Goal: Transaction & Acquisition: Purchase product/service

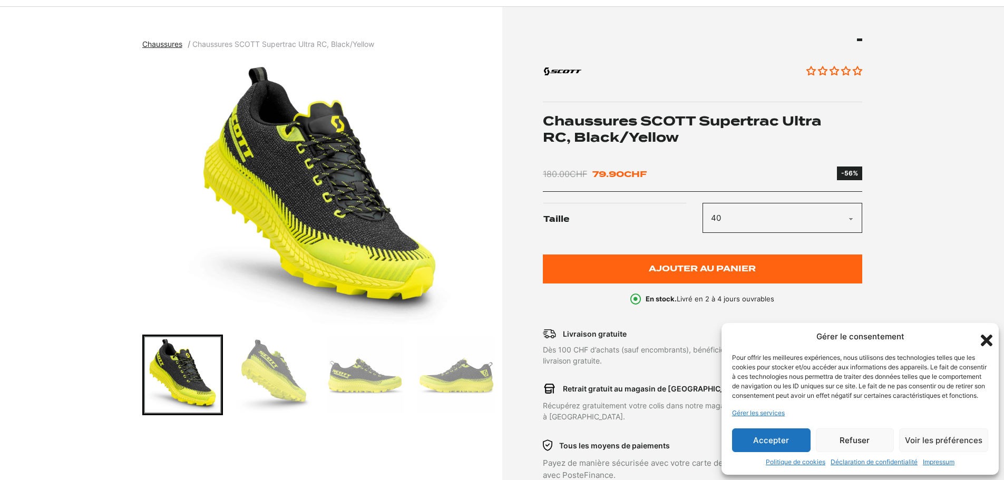
scroll to position [158, 0]
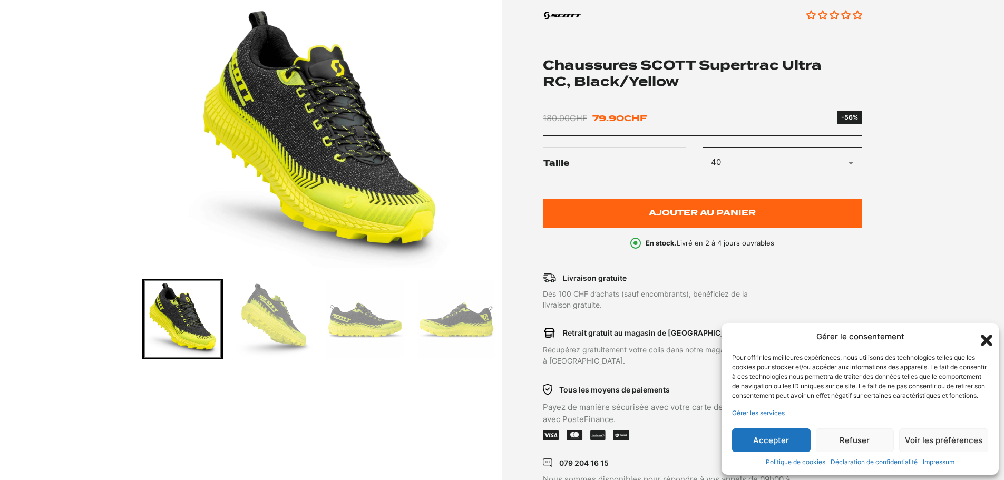
click at [256, 301] on img "Go to slide 2" at bounding box center [273, 318] width 77 height 77
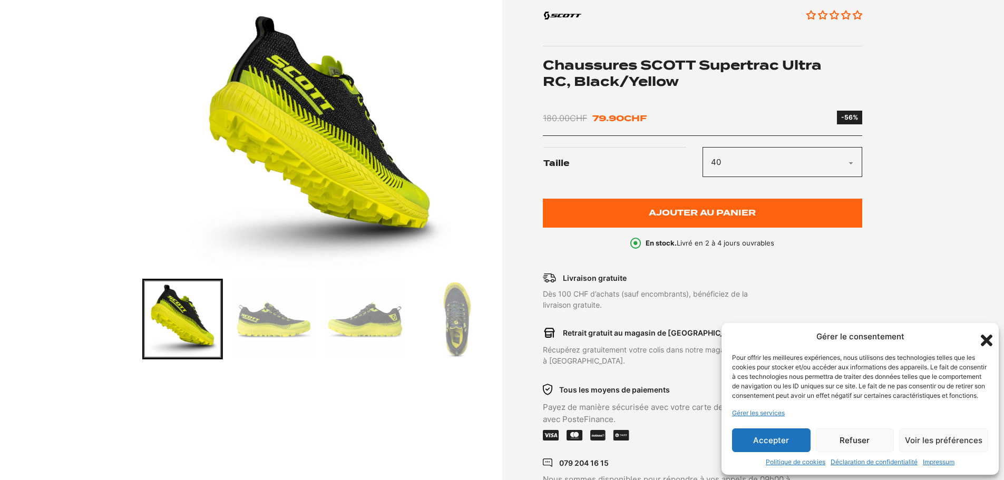
click at [340, 321] on img "Go to slide 4" at bounding box center [364, 318] width 77 height 77
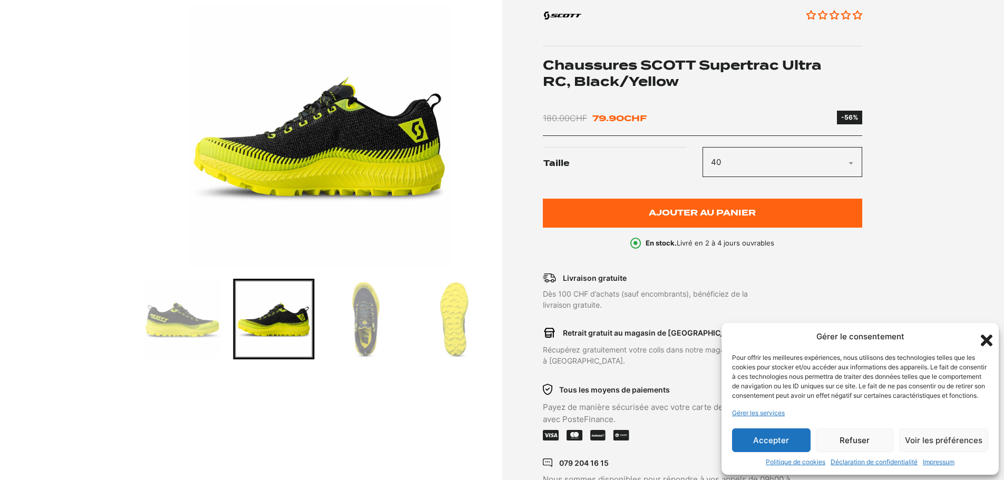
click at [449, 314] on img "Go to slide 6" at bounding box center [455, 318] width 77 height 77
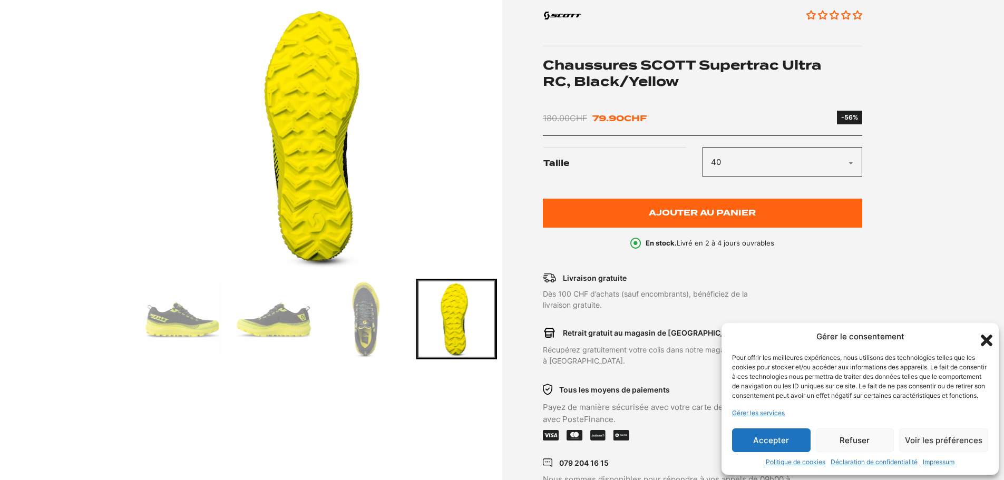
click at [853, 162] on select "Choisir une option 40 42.5 44.5 45 45.5" at bounding box center [782, 162] width 160 height 30
click at [702, 147] on select "Choisir une option 40 42.5 44.5 45 45.5" at bounding box center [782, 162] width 160 height 30
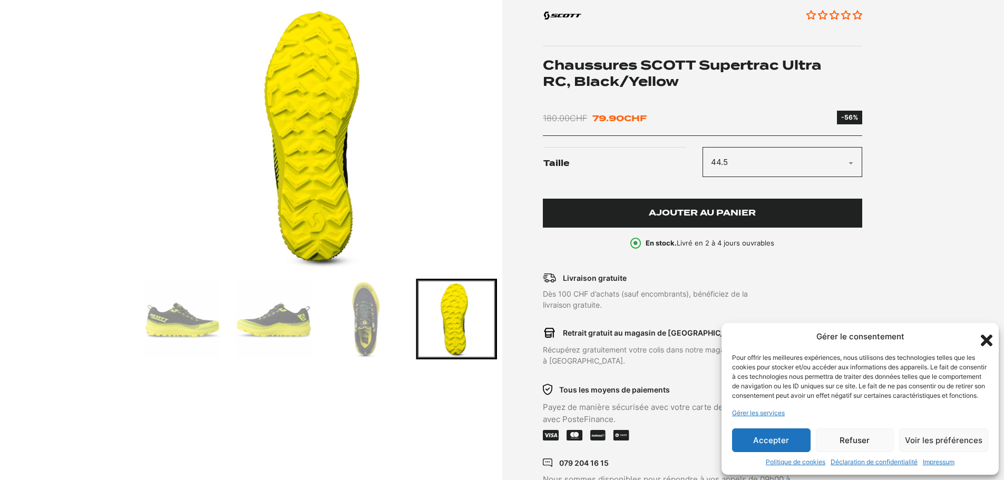
select select "44.5"
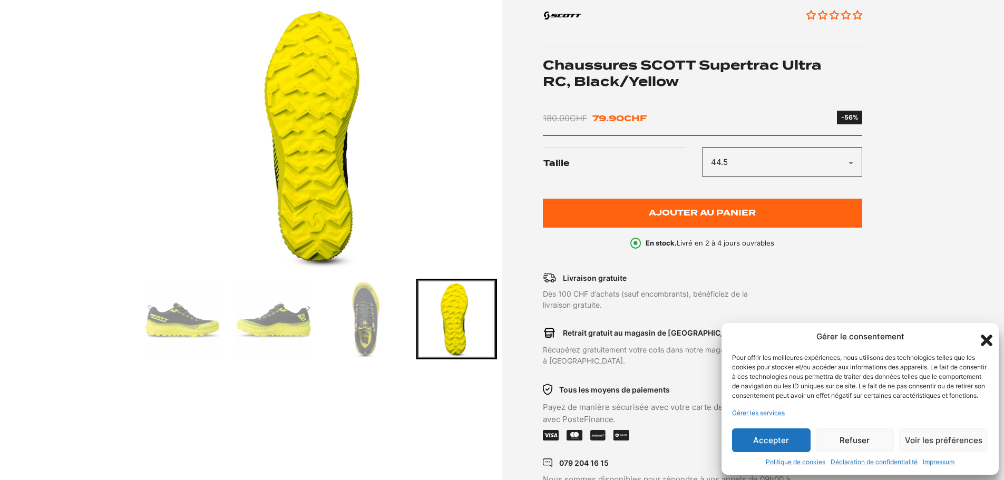
click at [986, 331] on icon "Fermer la boîte de dialogue" at bounding box center [986, 340] width 18 height 18
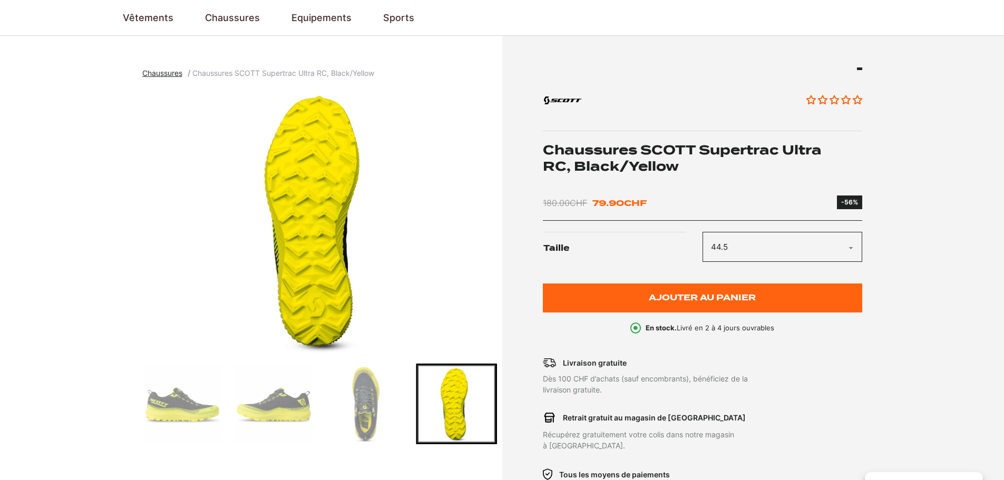
scroll to position [53, 0]
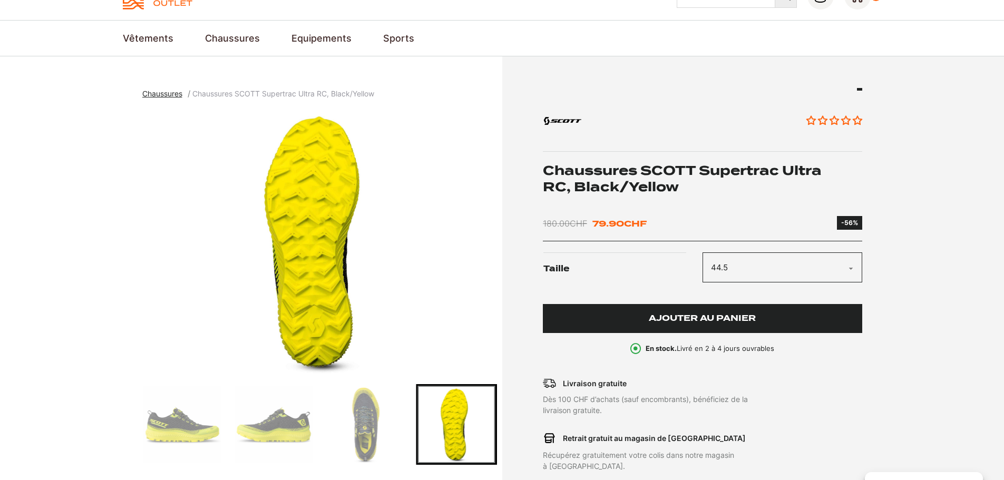
click at [675, 322] on span "Ajouter au panier" at bounding box center [702, 318] width 107 height 9
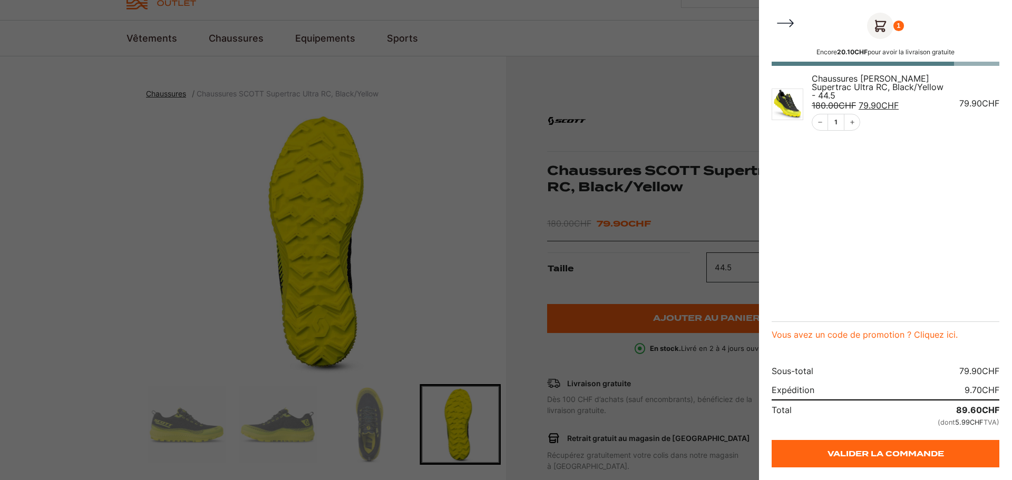
click at [782, 21] on icon "Close Cart" at bounding box center [785, 23] width 21 height 21
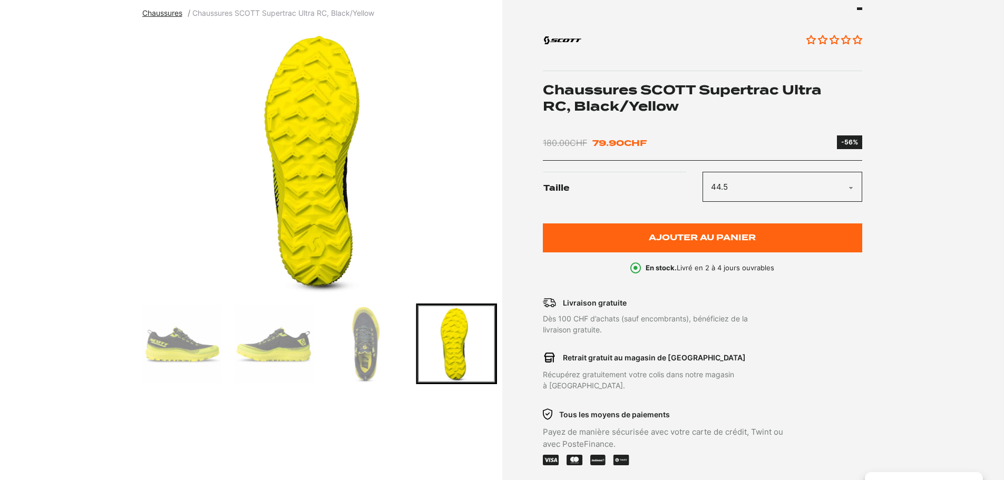
scroll to position [105, 0]
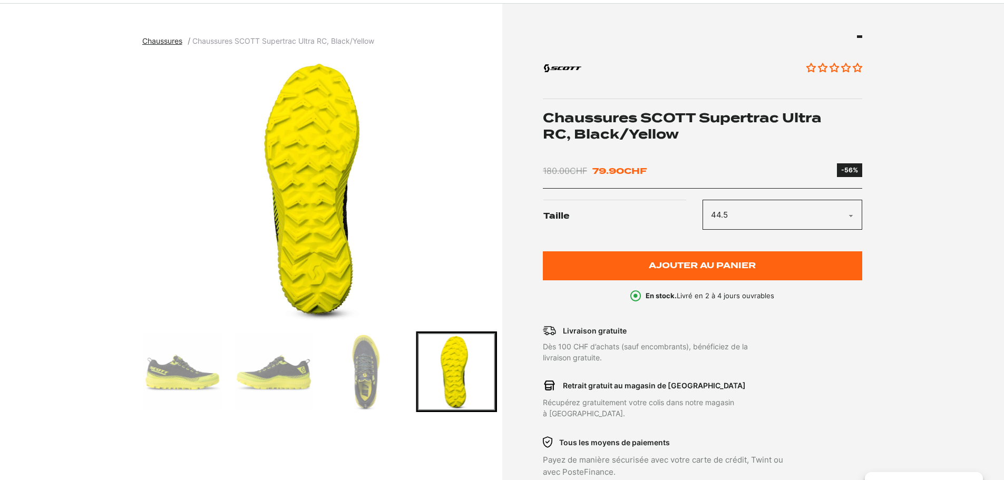
click at [854, 212] on select "Choisir une option 40 42.5 44.5 45 45.5" at bounding box center [782, 215] width 160 height 30
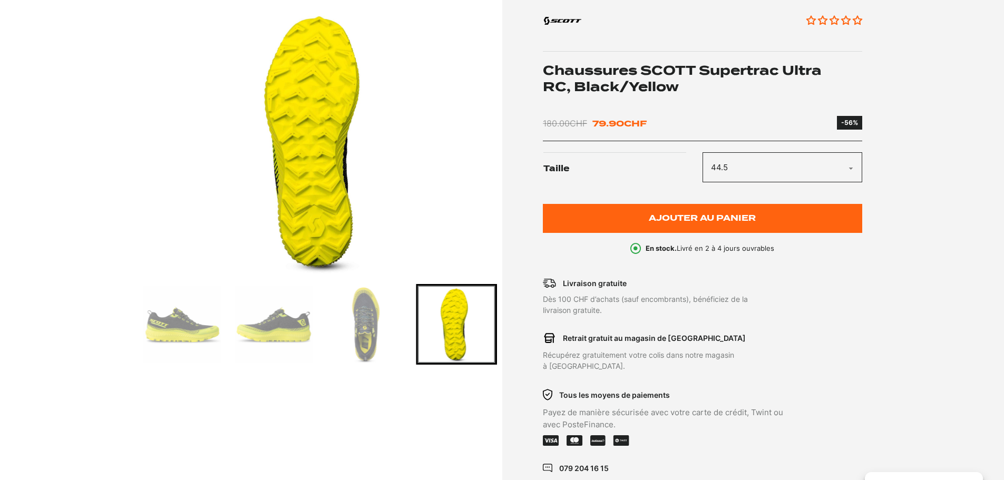
scroll to position [53, 0]
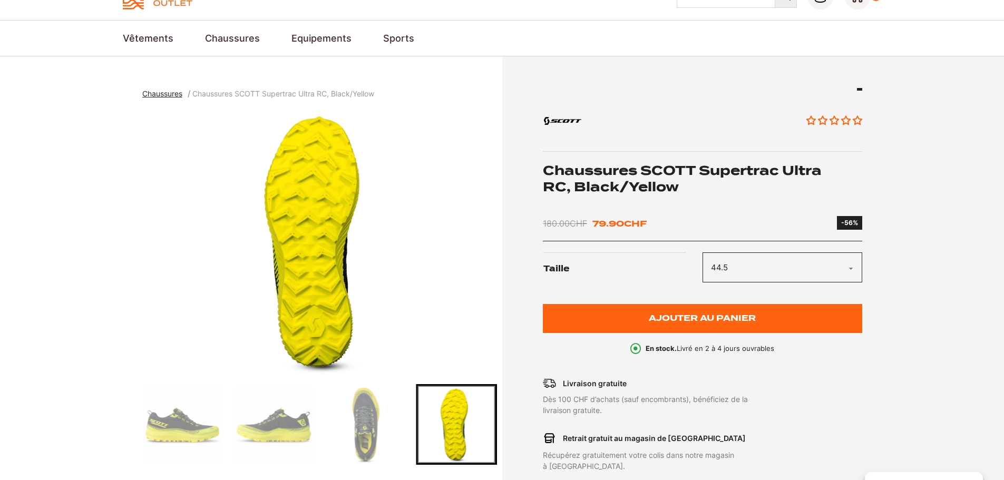
click at [425, 212] on img "6 of 6" at bounding box center [319, 241] width 355 height 263
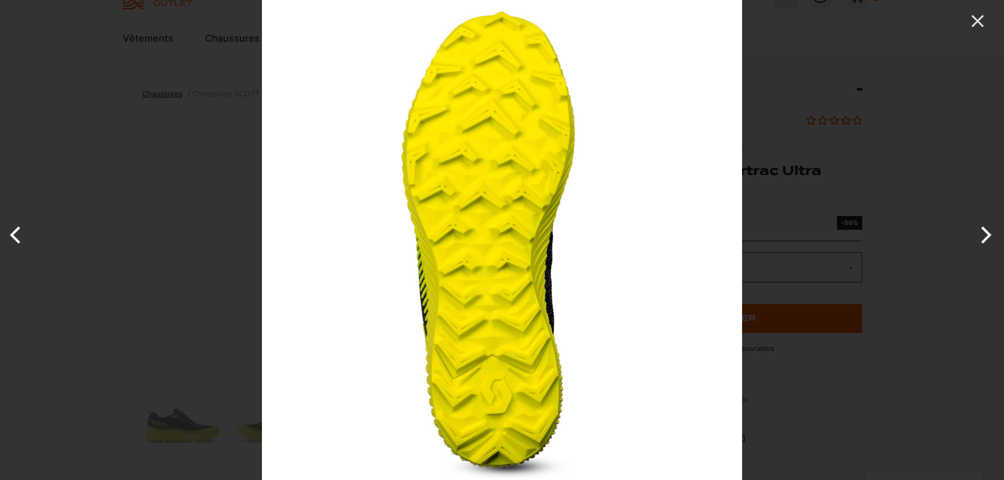
click at [8, 234] on button "Previous" at bounding box center [20, 235] width 40 height 53
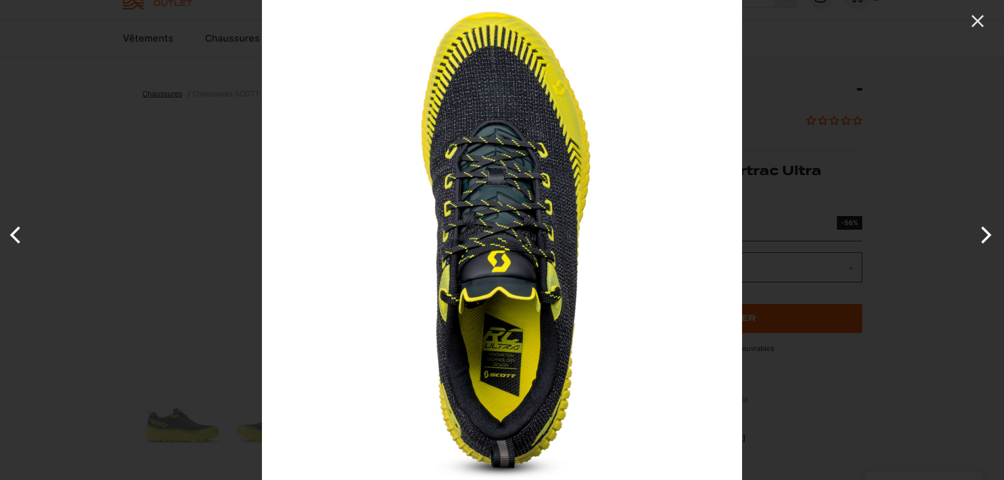
click at [8, 234] on button "Previous" at bounding box center [20, 235] width 40 height 53
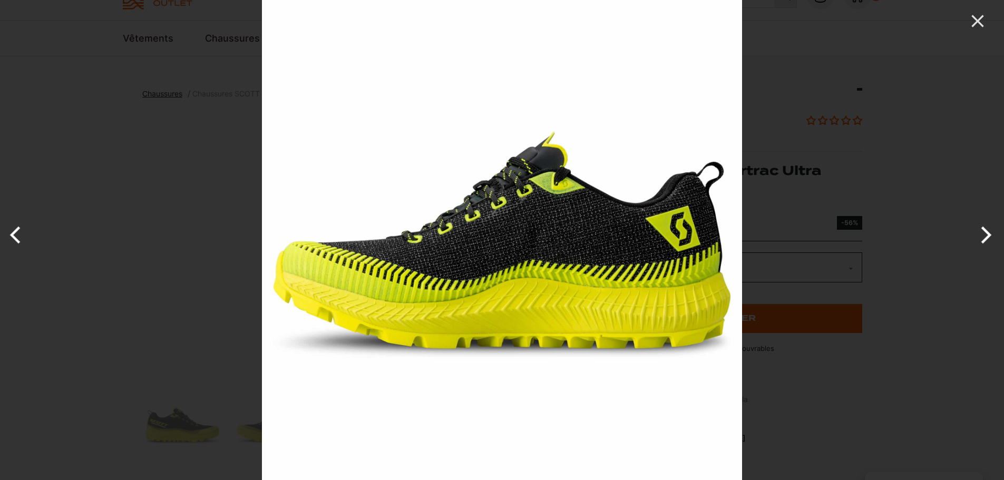
click at [8, 234] on button "Previous" at bounding box center [20, 235] width 40 height 53
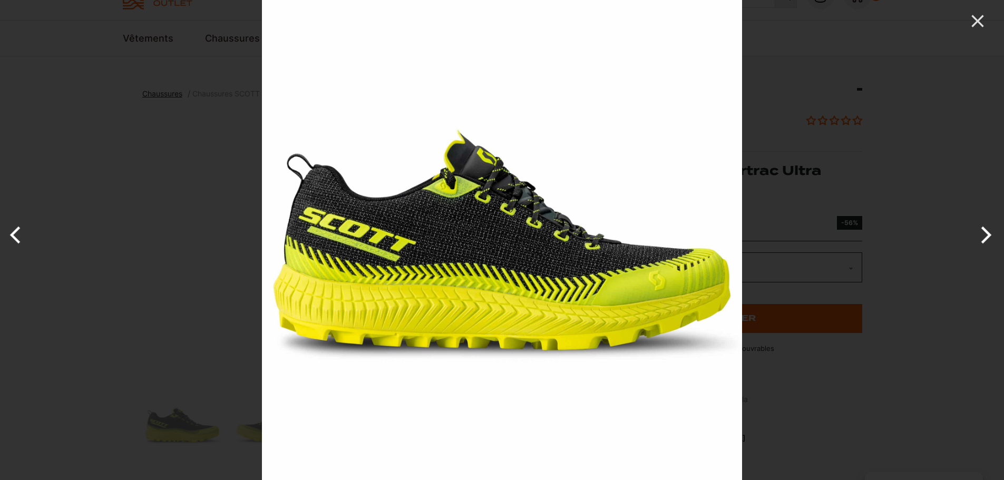
click at [8, 234] on button "Previous" at bounding box center [20, 235] width 40 height 53
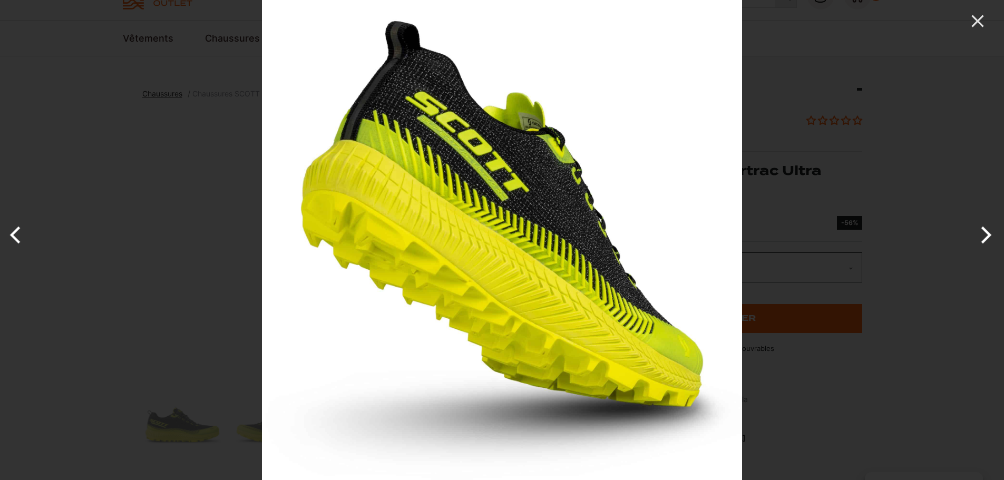
click at [8, 234] on button "Previous" at bounding box center [20, 235] width 40 height 53
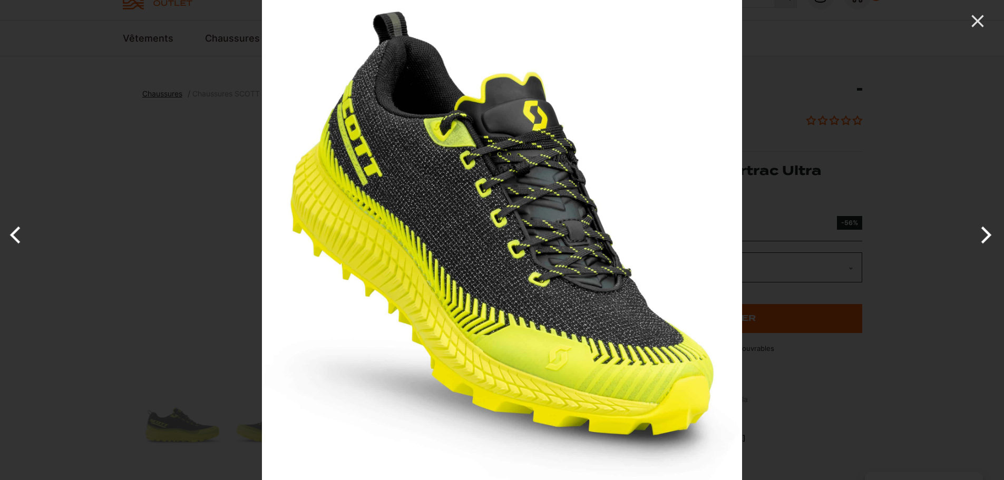
click at [8, 234] on button "Previous" at bounding box center [20, 235] width 40 height 53
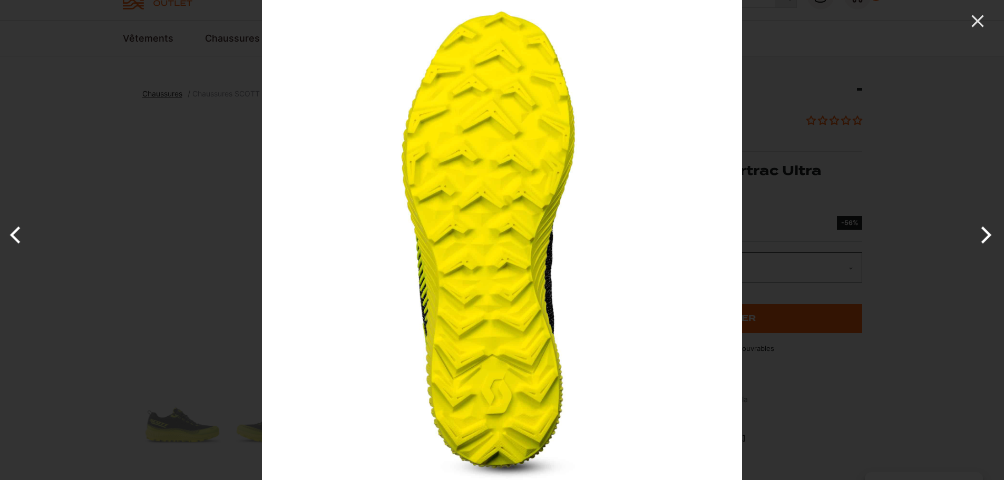
click at [8, 234] on button "Previous" at bounding box center [20, 235] width 40 height 53
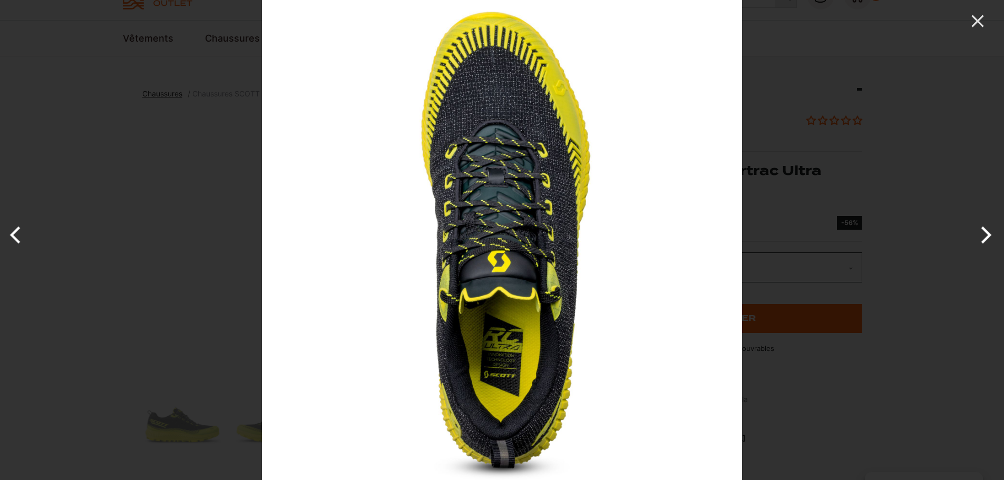
click at [8, 234] on button "Previous" at bounding box center [20, 235] width 40 height 53
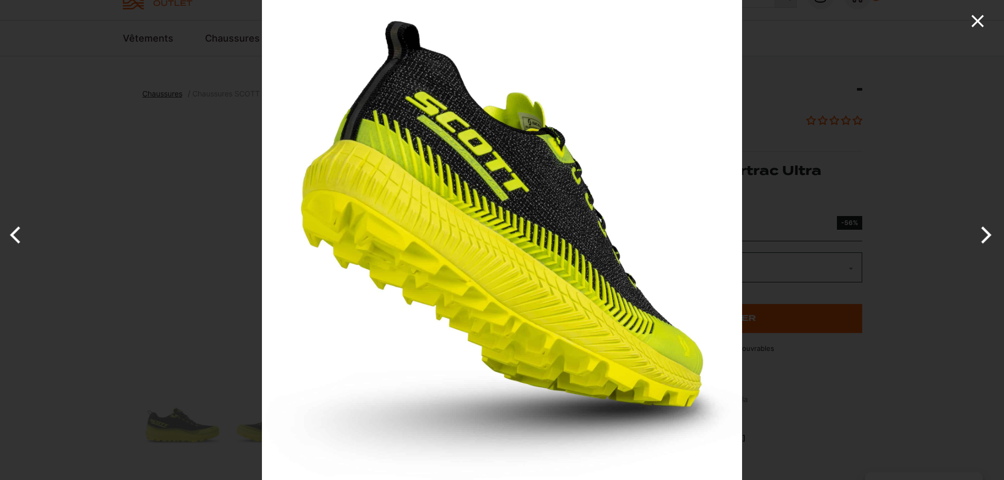
click at [981, 24] on icon "Close" at bounding box center [977, 21] width 12 height 12
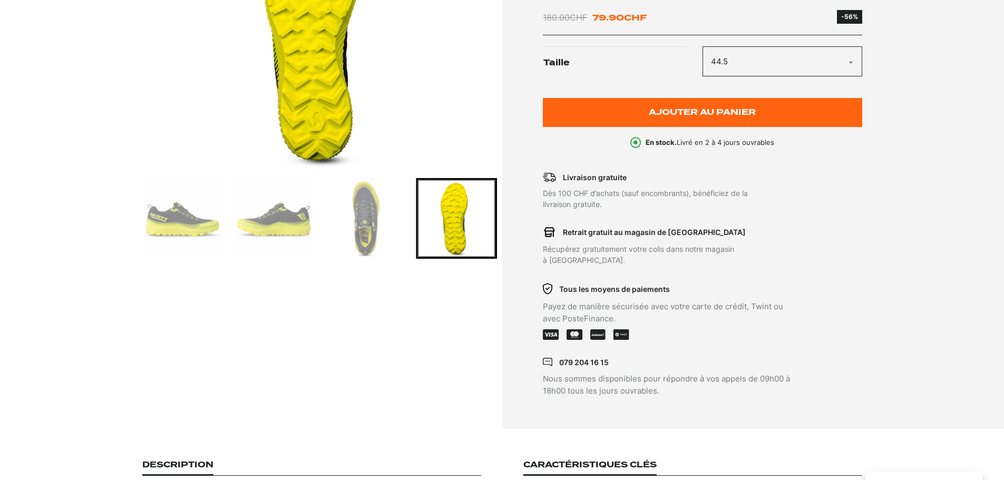
scroll to position [263, 0]
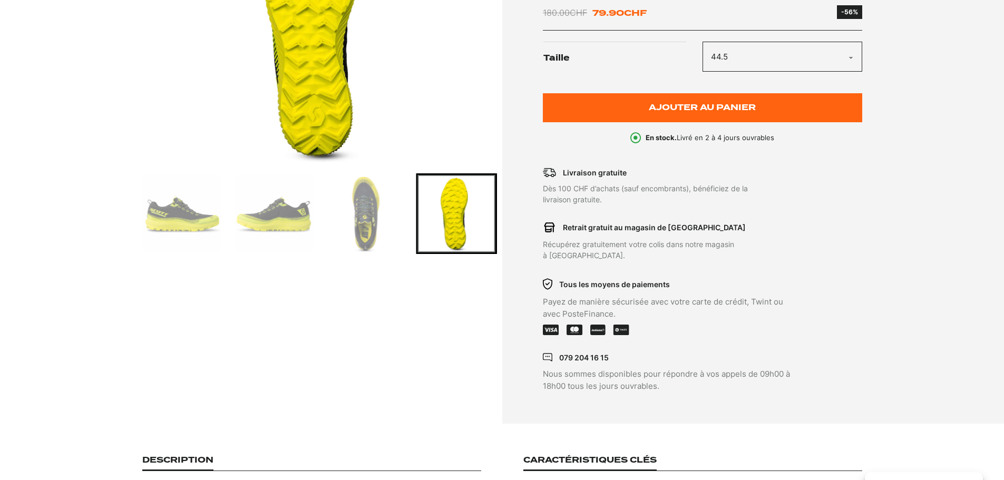
click at [156, 214] on img "Go to slide 3" at bounding box center [182, 213] width 77 height 77
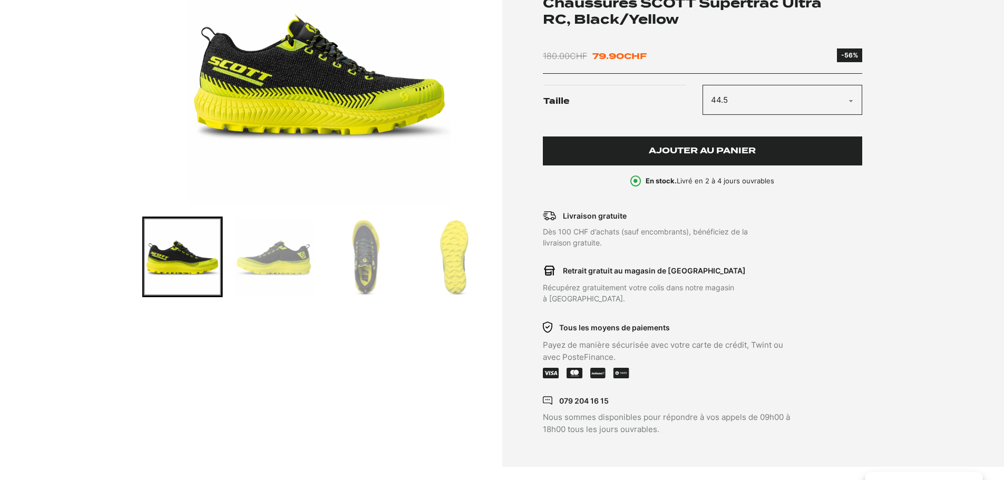
scroll to position [211, 0]
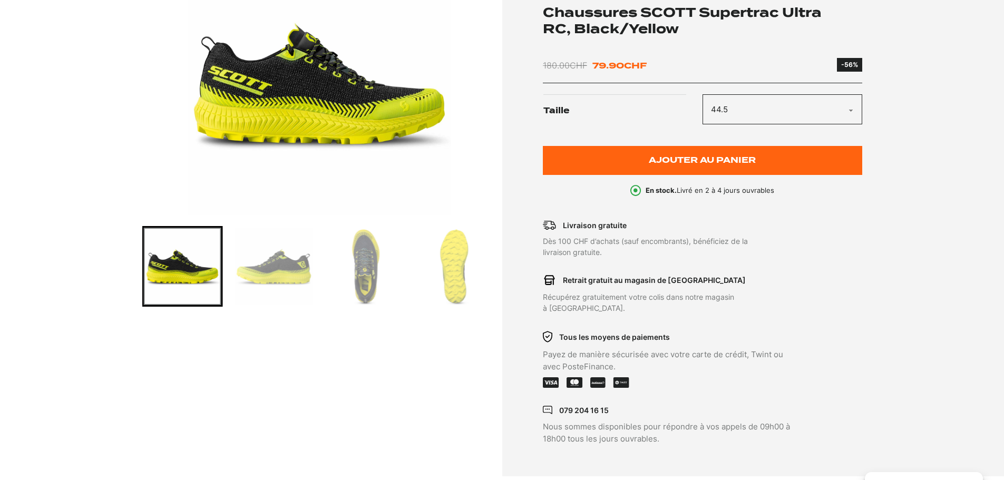
click at [848, 108] on select "Choisir une option 40 42.5 44.5 45 45.5" at bounding box center [782, 109] width 160 height 30
click at [702, 94] on select "Choisir une option 40 42.5 44.5 45 45.5" at bounding box center [782, 109] width 160 height 30
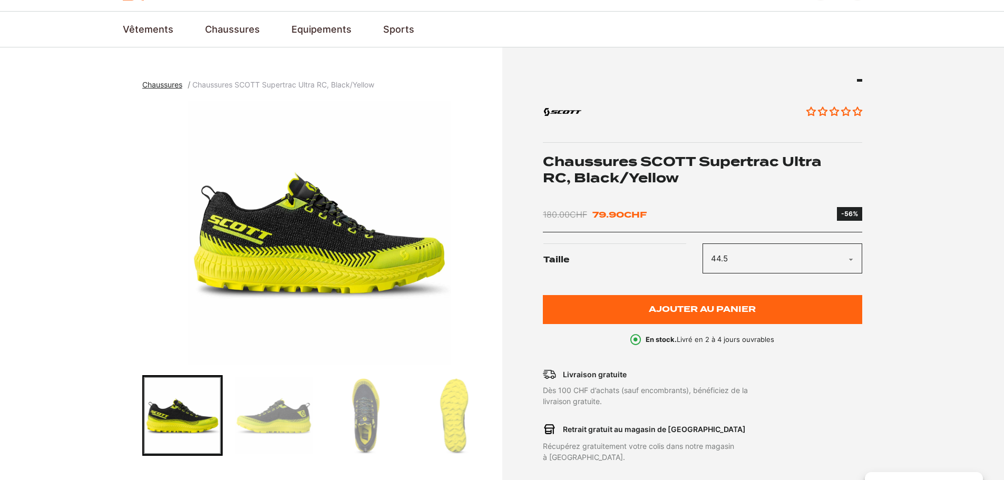
scroll to position [53, 0]
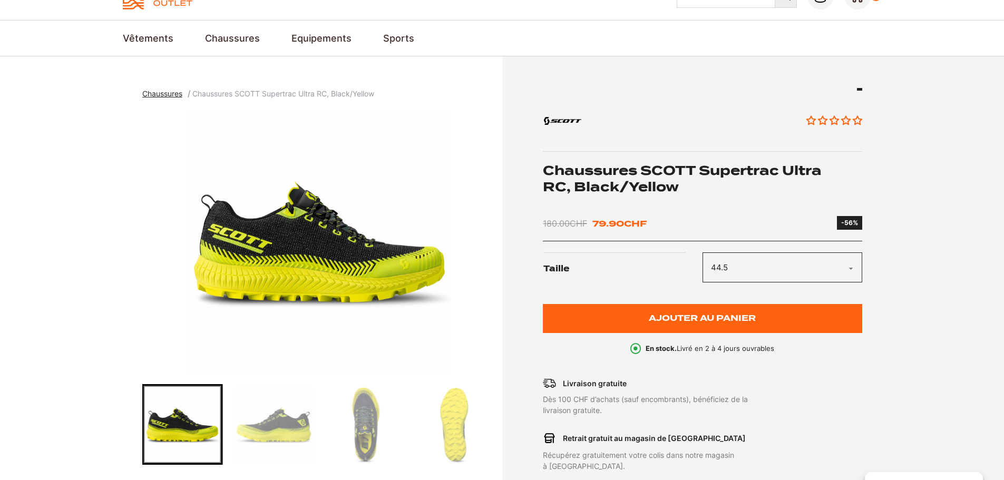
click at [853, 267] on select "Choisir une option 40 42.5 44.5 45 45.5" at bounding box center [782, 267] width 160 height 30
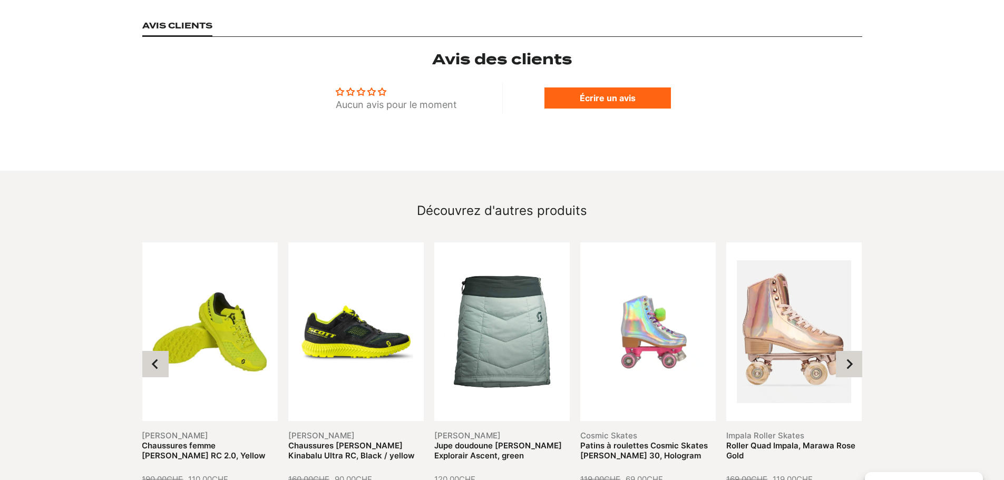
scroll to position [1107, 0]
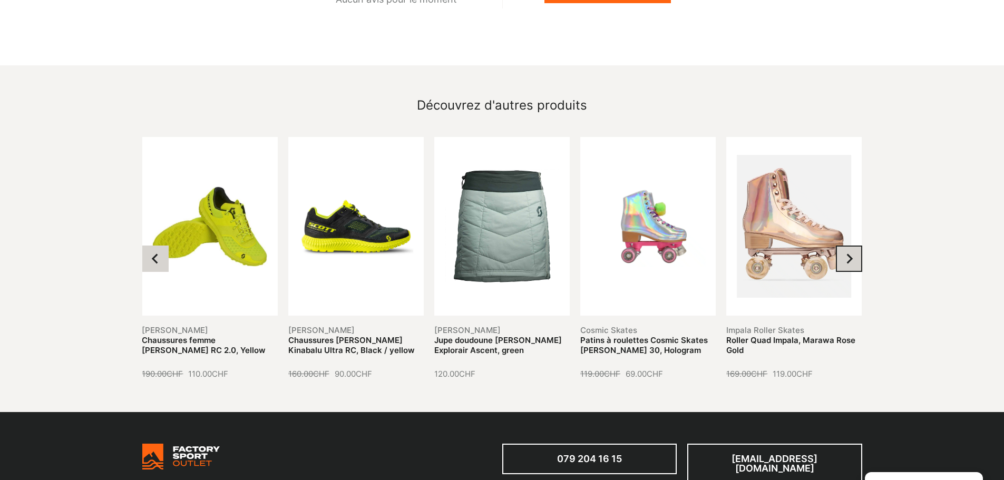
click at [845, 246] on button "Next slide" at bounding box center [849, 259] width 26 height 26
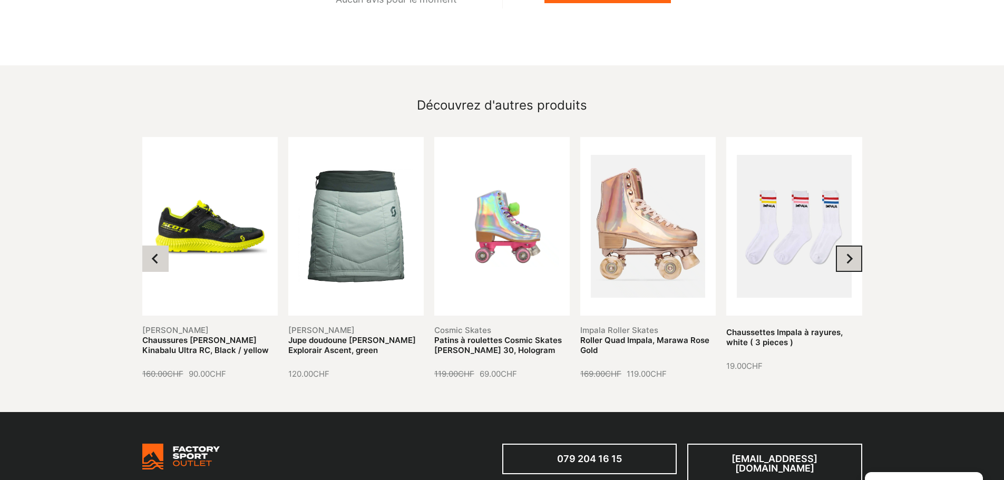
click at [845, 246] on button "Next slide" at bounding box center [849, 259] width 26 height 26
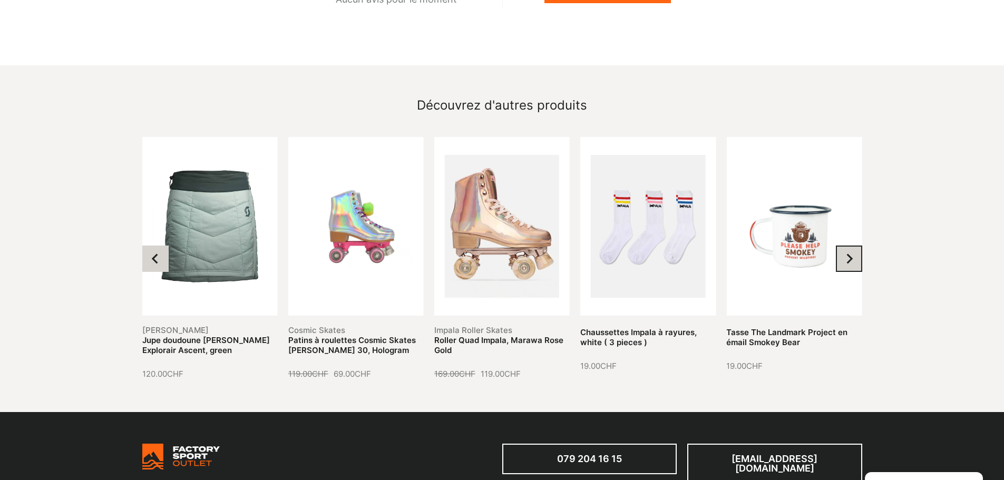
click at [845, 246] on button "Next slide" at bounding box center [849, 259] width 26 height 26
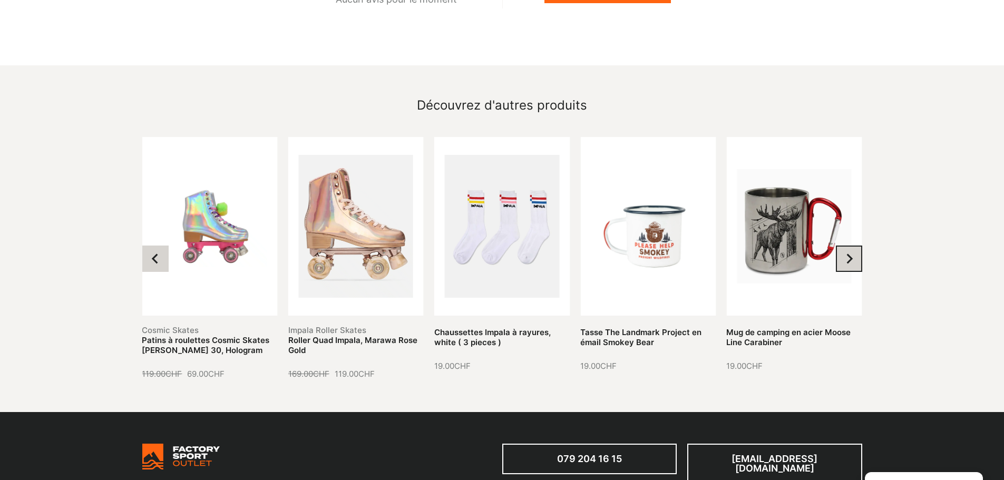
click at [845, 246] on button "Next slide" at bounding box center [849, 259] width 26 height 26
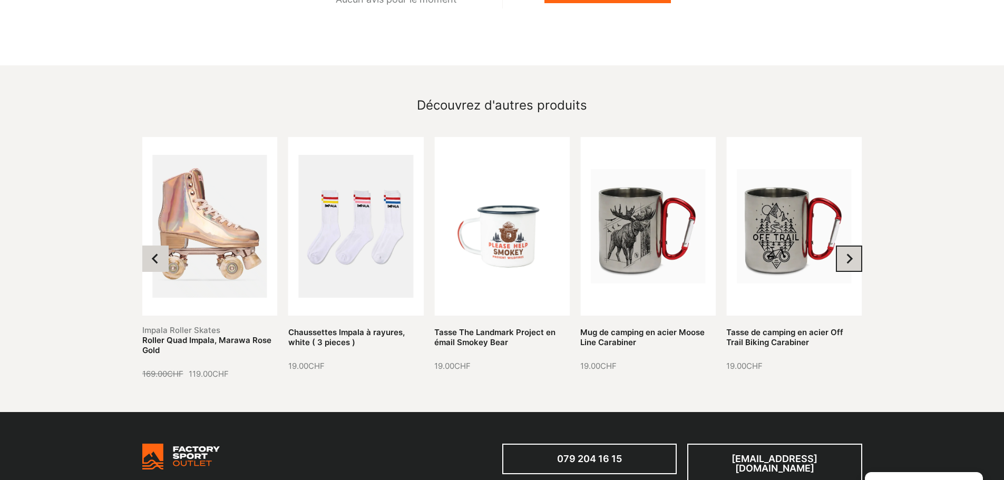
click at [845, 246] on button "Next slide" at bounding box center [849, 259] width 26 height 26
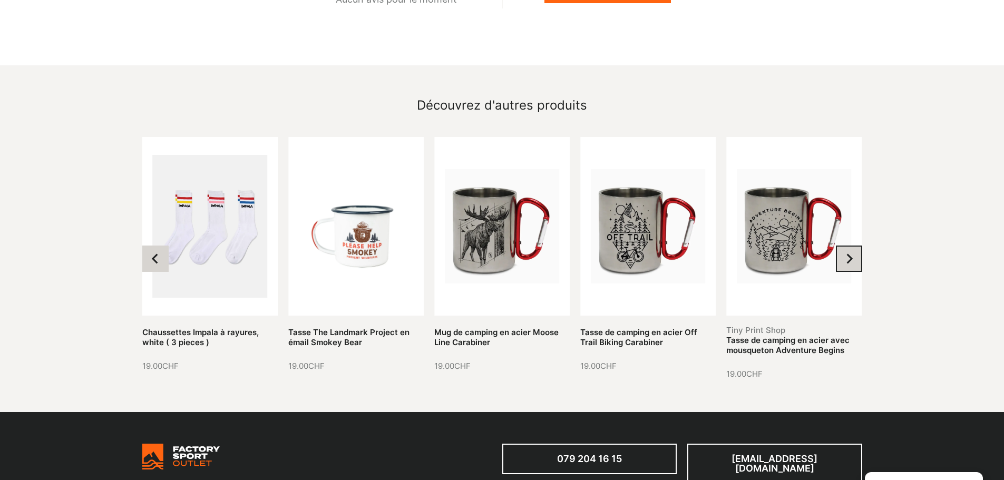
click at [845, 246] on button "Next slide" at bounding box center [849, 259] width 26 height 26
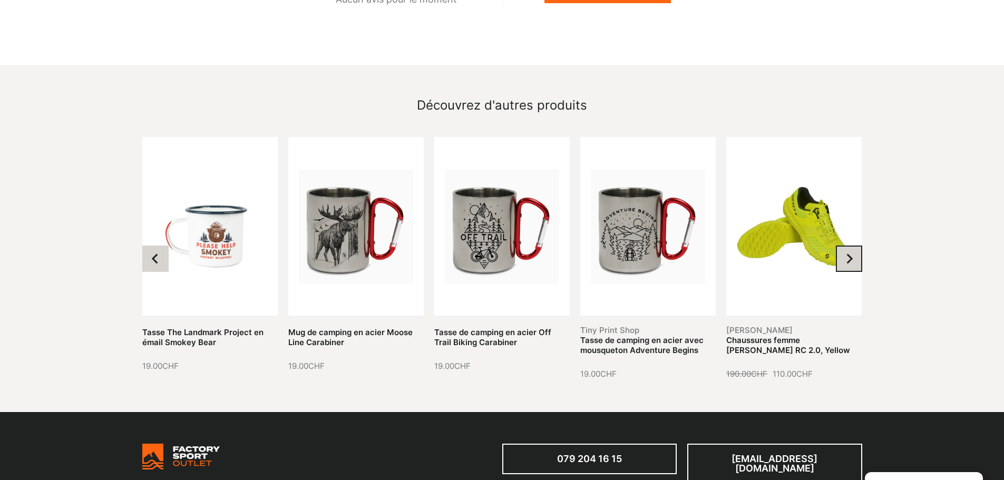
click at [845, 246] on button "Next slide" at bounding box center [849, 259] width 26 height 26
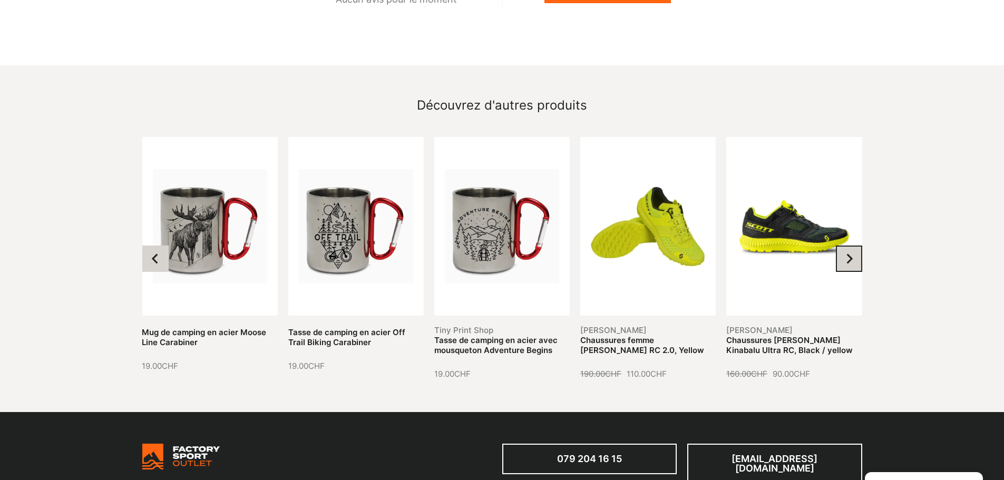
click at [845, 246] on button "Next slide" at bounding box center [849, 259] width 26 height 26
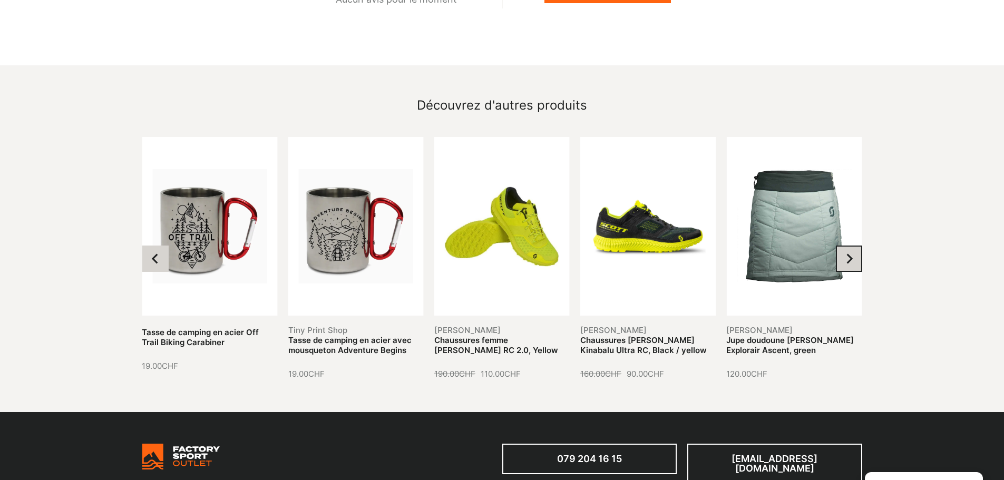
click at [845, 246] on button "Next slide" at bounding box center [849, 259] width 26 height 26
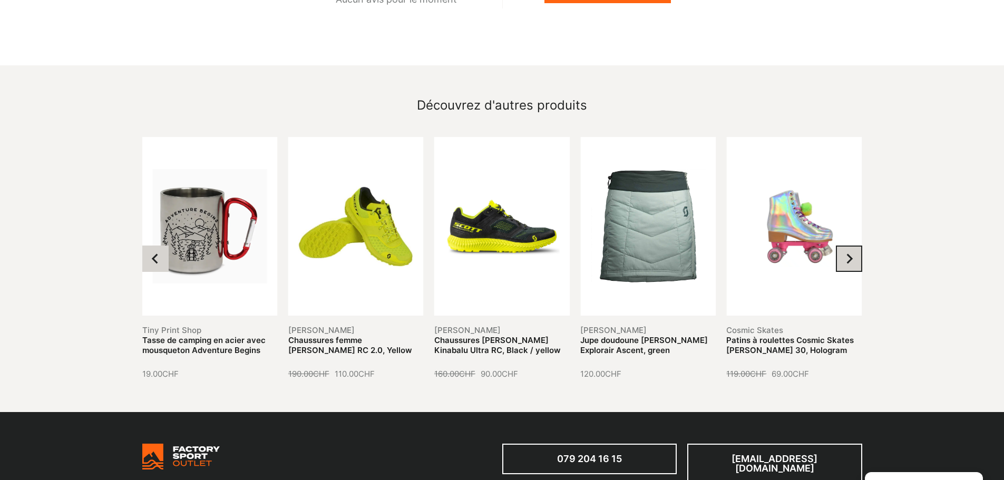
click at [845, 246] on button "Next slide" at bounding box center [849, 259] width 26 height 26
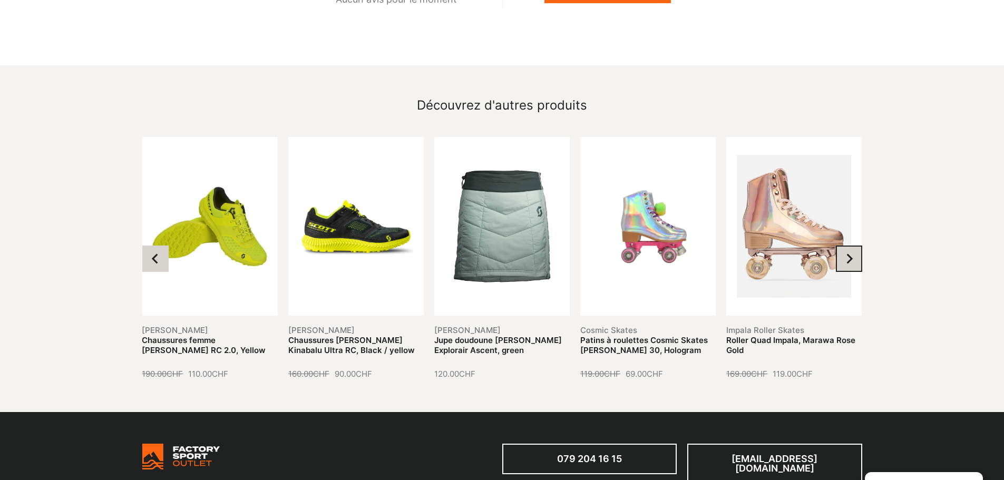
click at [845, 246] on button "Go to first slide" at bounding box center [849, 259] width 26 height 26
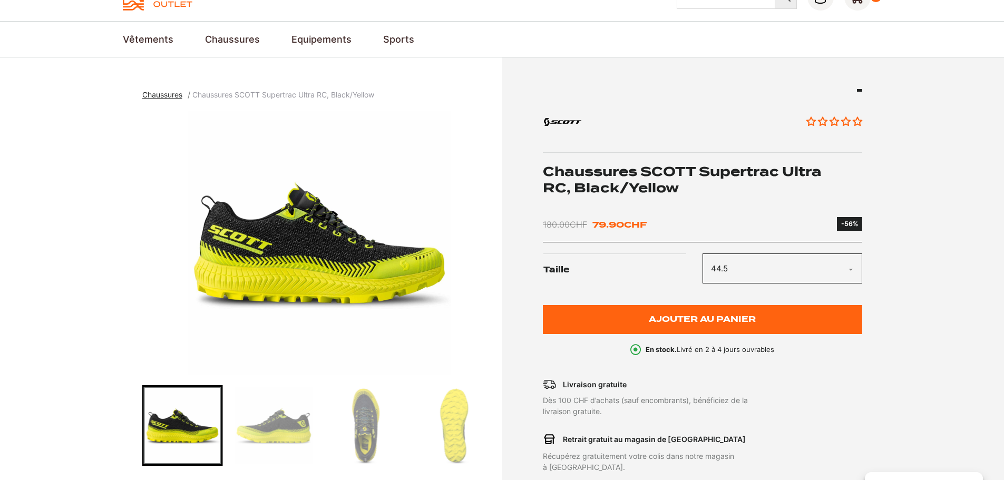
scroll to position [0, 0]
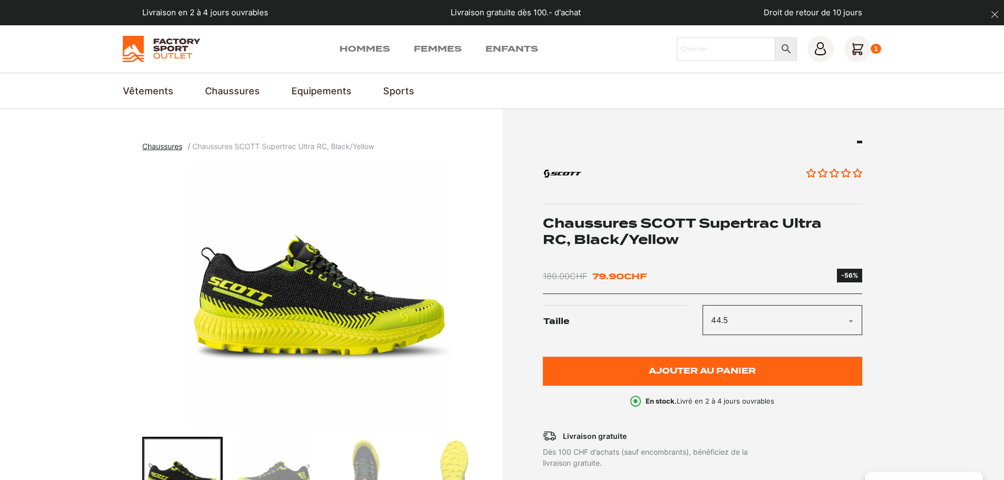
click at [853, 45] on icon at bounding box center [857, 48] width 11 height 11
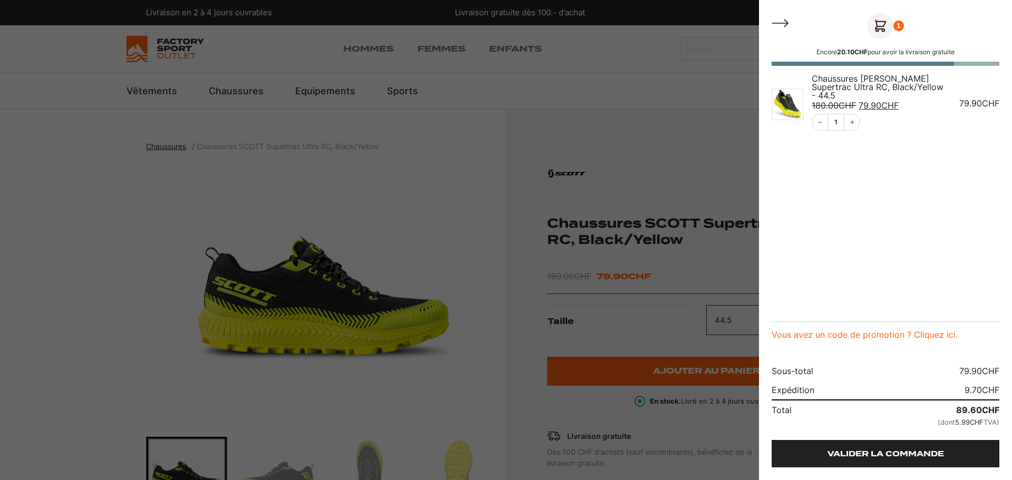
click at [922, 453] on link "Valider la commande" at bounding box center [885, 453] width 228 height 27
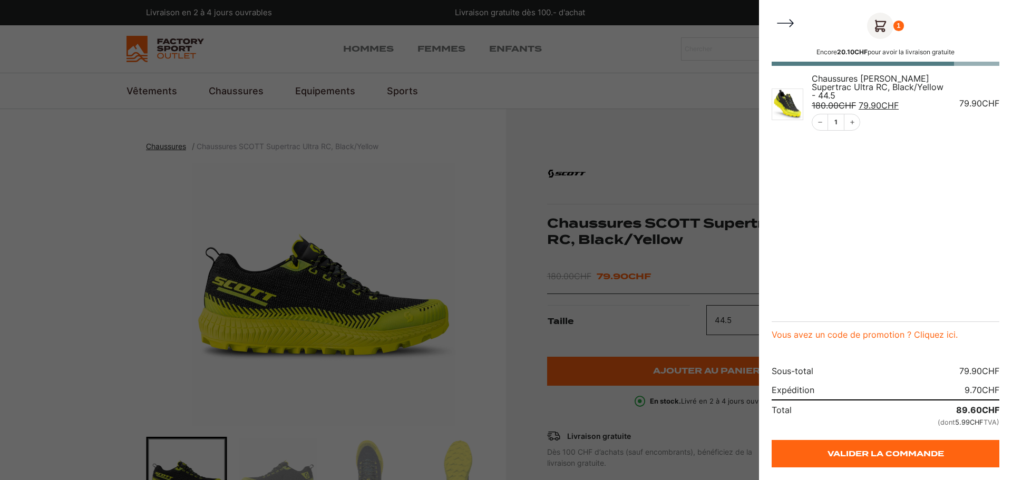
click at [784, 23] on icon "Close Cart" at bounding box center [785, 23] width 21 height 21
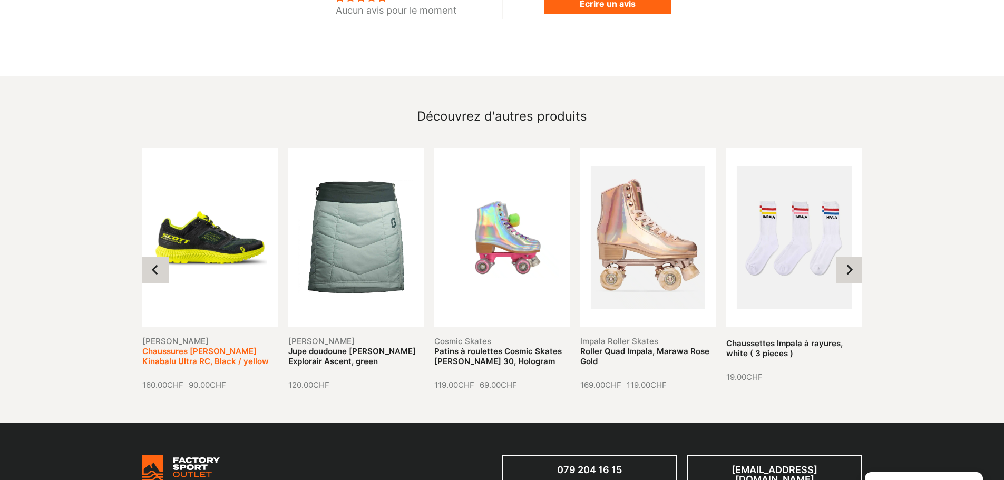
scroll to position [1107, 0]
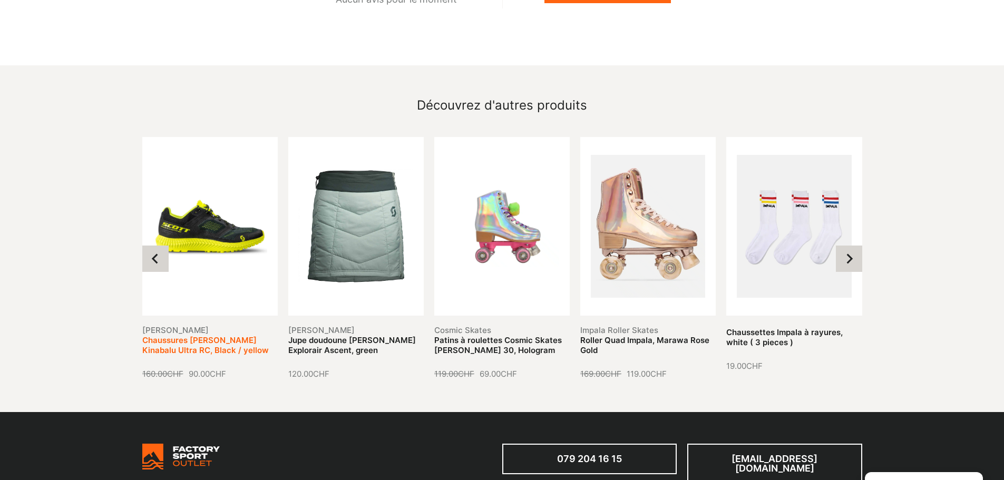
click at [213, 335] on link "Chaussures Scott Kinabalu Ultra RC, Black / yellow" at bounding box center [205, 345] width 126 height 21
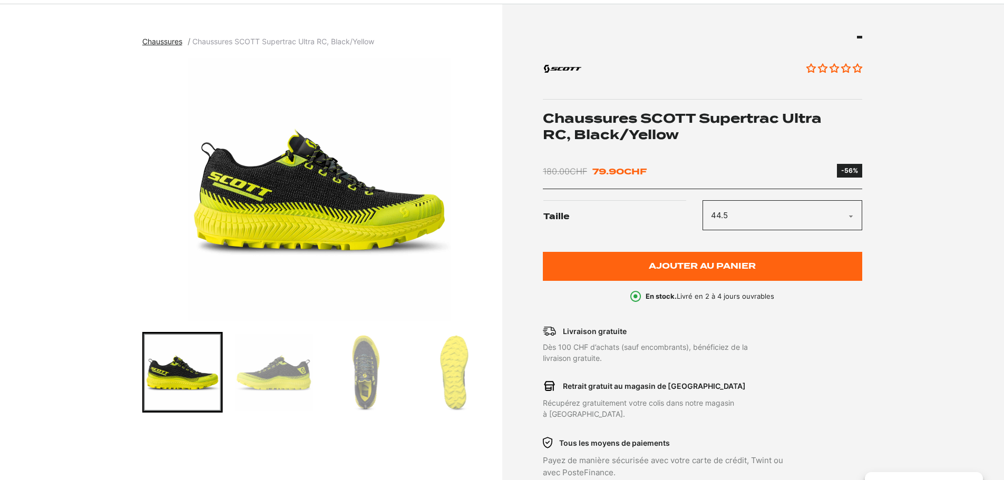
scroll to position [105, 0]
click at [267, 377] on img "Go to slide 4" at bounding box center [273, 371] width 77 height 77
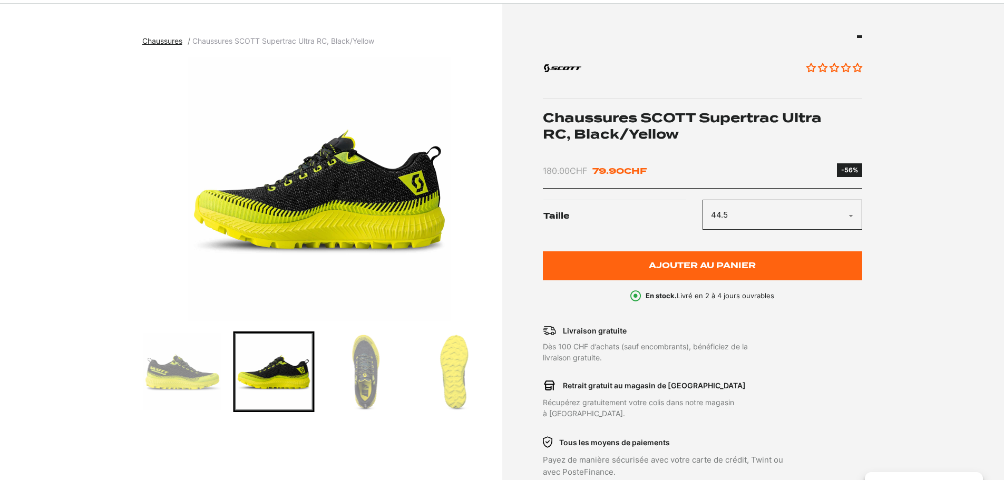
click at [364, 374] on img "Go to slide 5" at bounding box center [364, 371] width 77 height 77
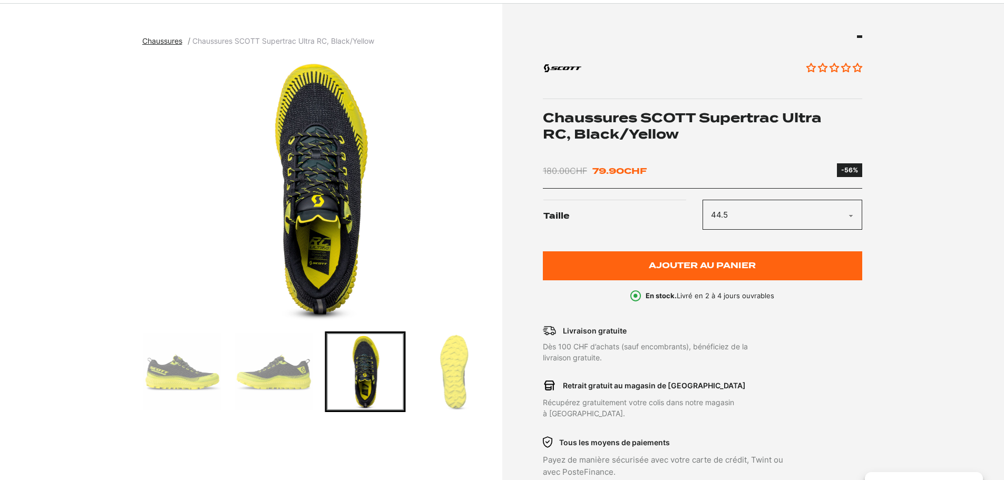
click at [459, 371] on img "Go to slide 6" at bounding box center [455, 371] width 77 height 77
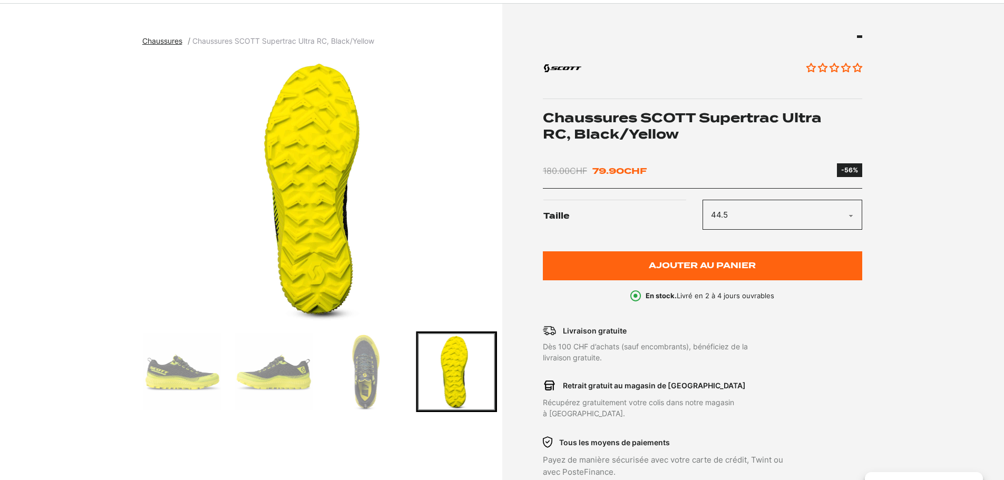
click at [374, 364] on img "Go to slide 5" at bounding box center [364, 371] width 77 height 77
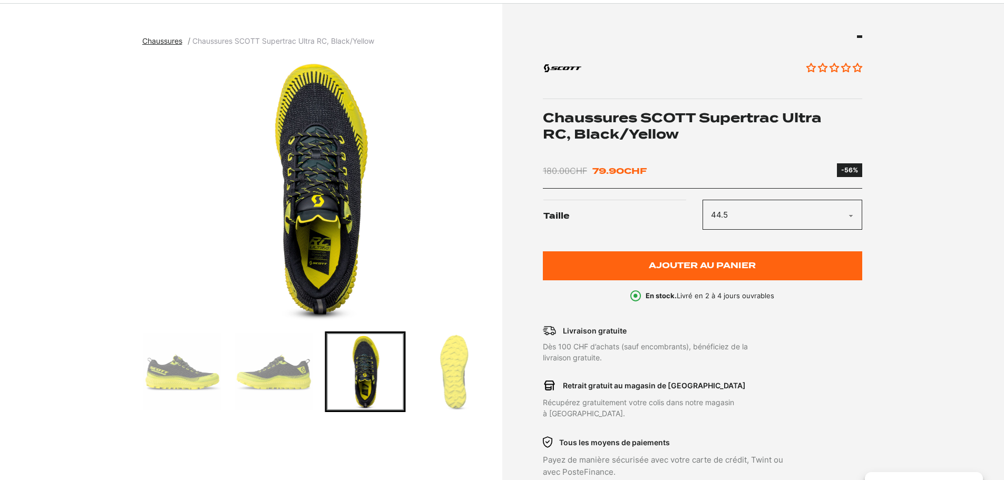
click at [290, 364] on img "Go to slide 4" at bounding box center [273, 371] width 77 height 77
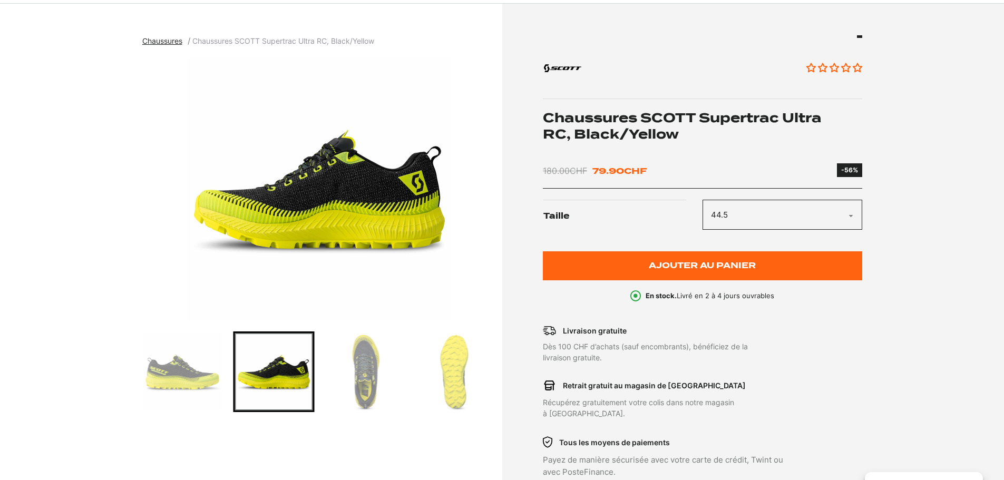
click at [235, 364] on img "Go to slide 4" at bounding box center [273, 371] width 77 height 77
click at [206, 365] on img "Go to slide 3" at bounding box center [182, 371] width 77 height 77
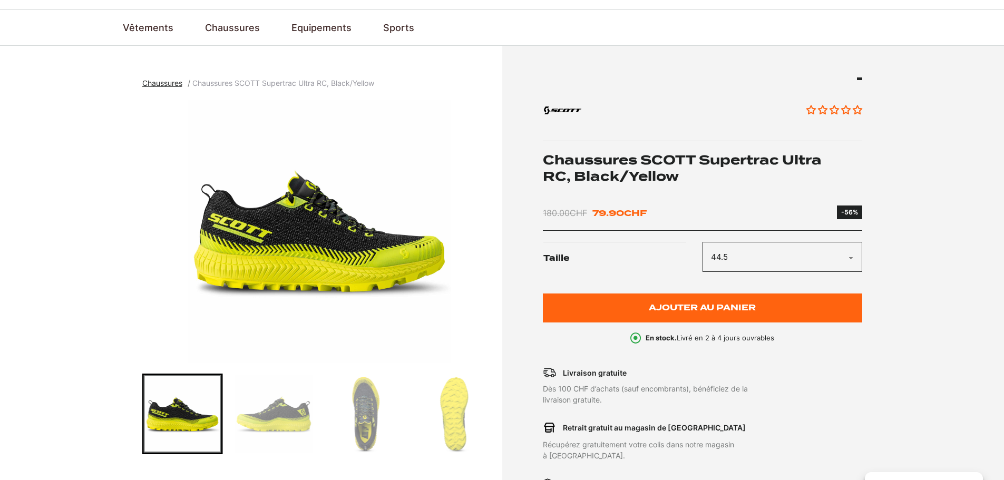
scroll to position [0, 0]
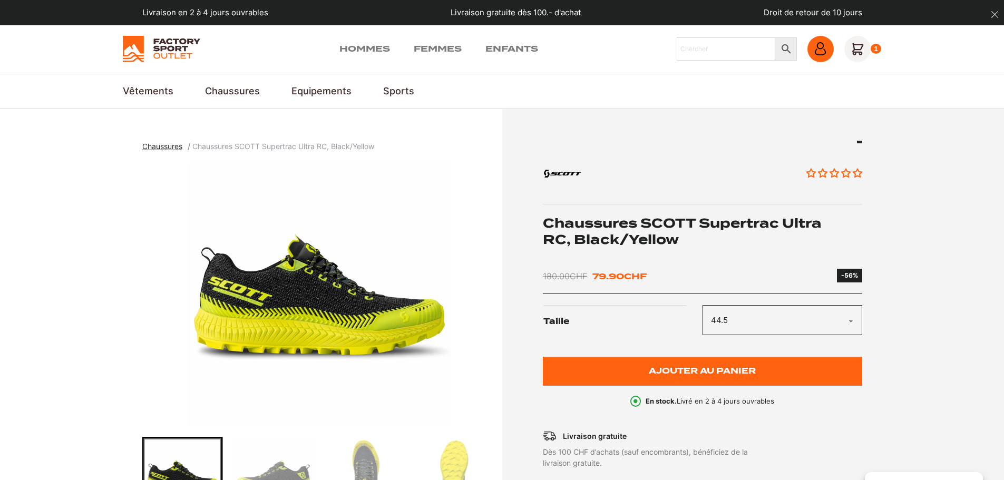
click at [818, 45] on icon at bounding box center [820, 48] width 13 height 13
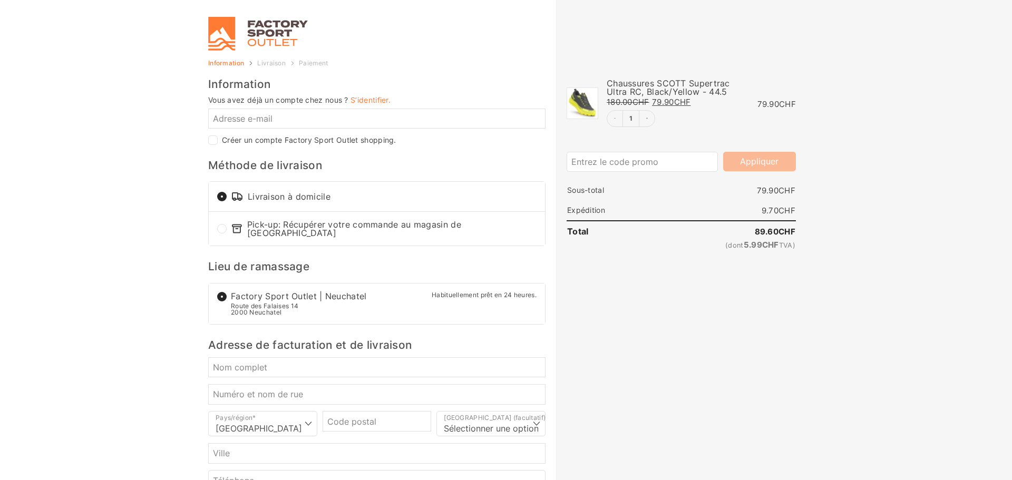
select select "NE"
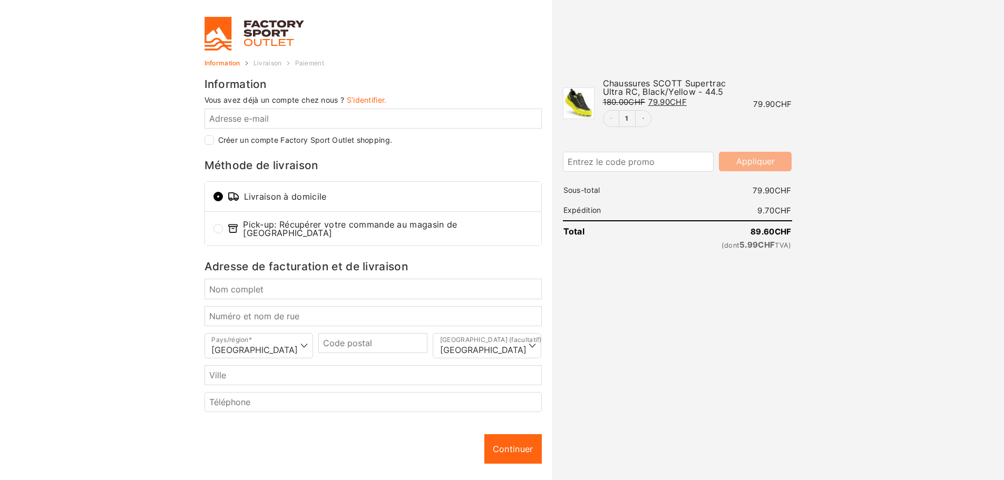
click at [362, 141] on label "Créer un compte Factory Sport Outlet shopping." at bounding box center [305, 139] width 174 height 7
click at [214, 141] on input "Créer un compte Factory Sport Outlet shopping." at bounding box center [208, 139] width 9 height 9
checkbox input "true"
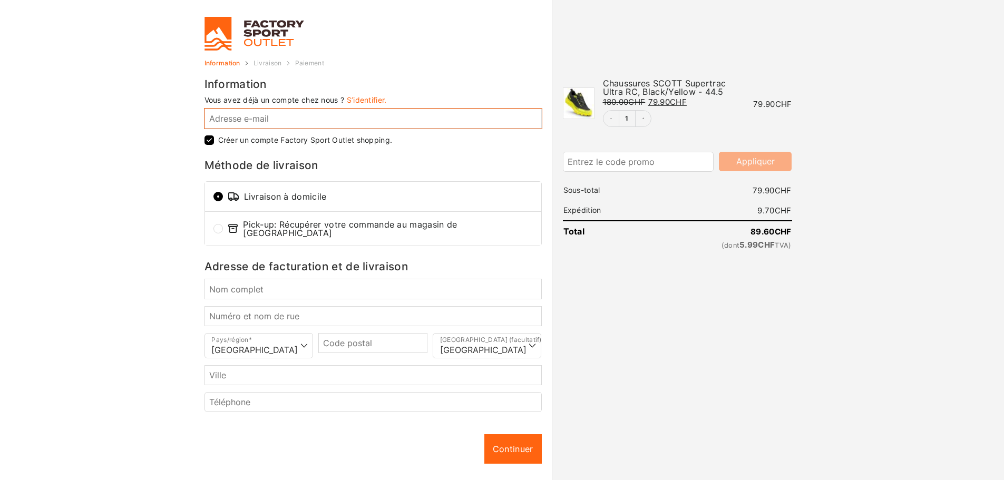
click at [360, 121] on input "Adresse e-mail *" at bounding box center [372, 119] width 337 height 20
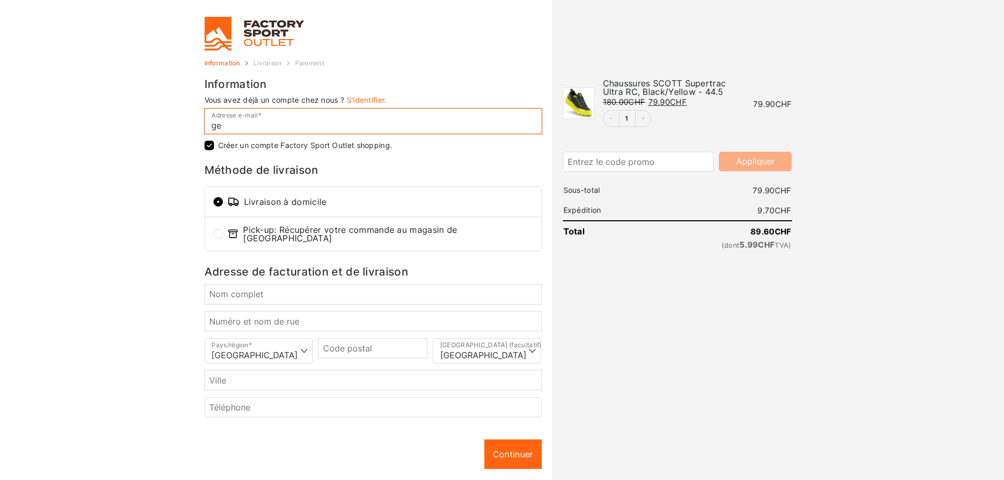
type input "g"
type input "erwang"
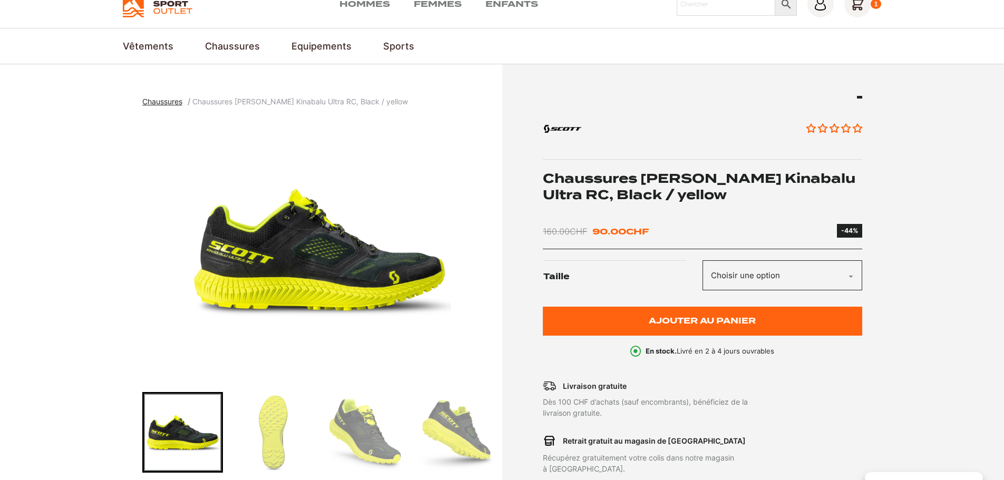
scroll to position [105, 0]
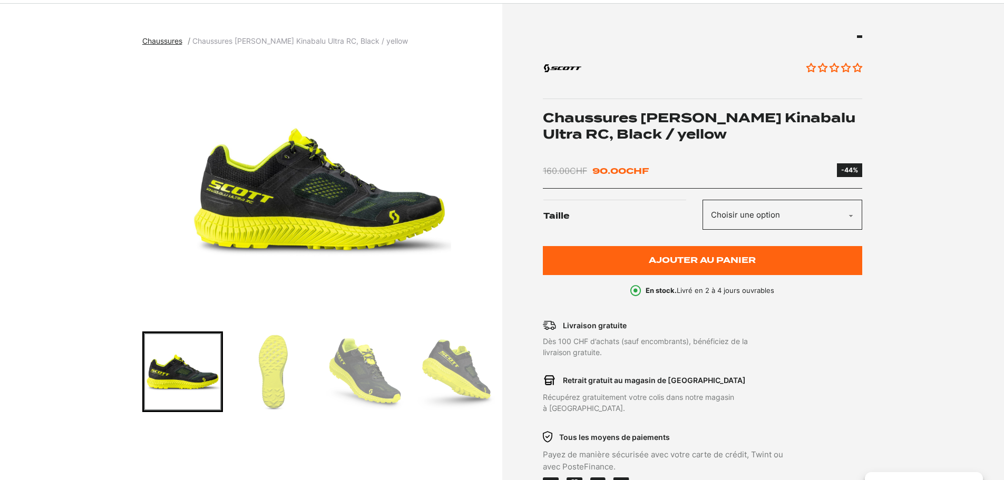
click at [853, 208] on select "Choisir une option 47" at bounding box center [782, 215] width 160 height 30
click at [796, 217] on select "Choisir une option 47" at bounding box center [782, 215] width 160 height 30
click at [847, 214] on select "Choisir une option 47" at bounding box center [782, 215] width 160 height 30
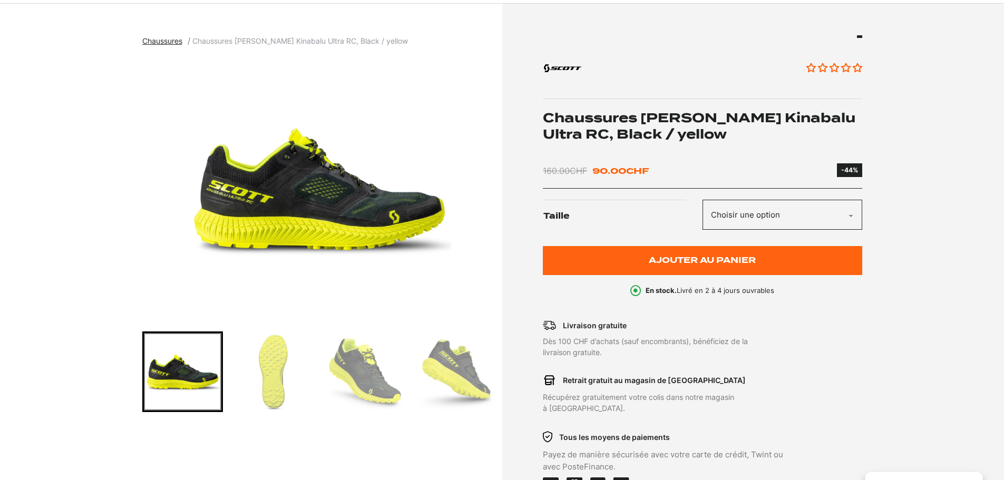
click at [847, 214] on select "Choisir une option 47" at bounding box center [782, 215] width 160 height 30
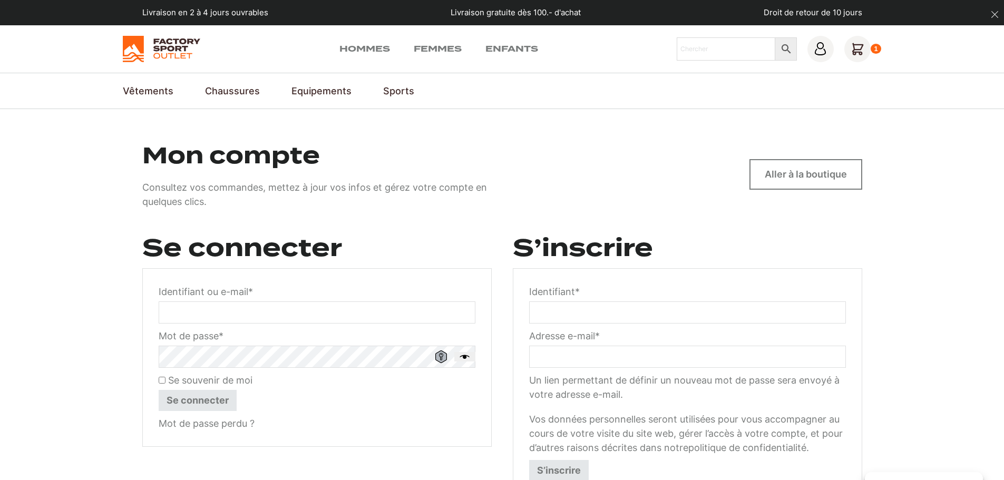
click at [607, 318] on input "Identifiant * Obligatoire" at bounding box center [687, 312] width 317 height 22
type input "g"
type input "erwangendre2@gmail.com"
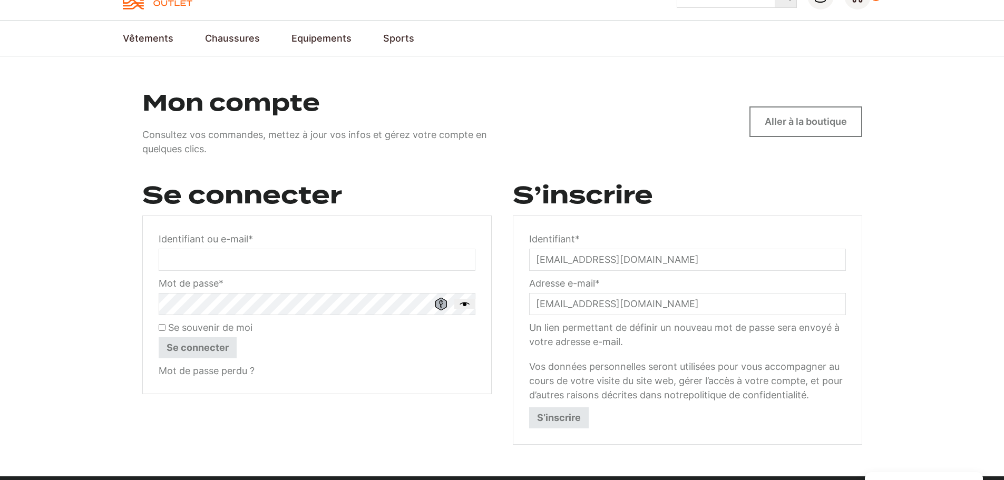
scroll to position [105, 0]
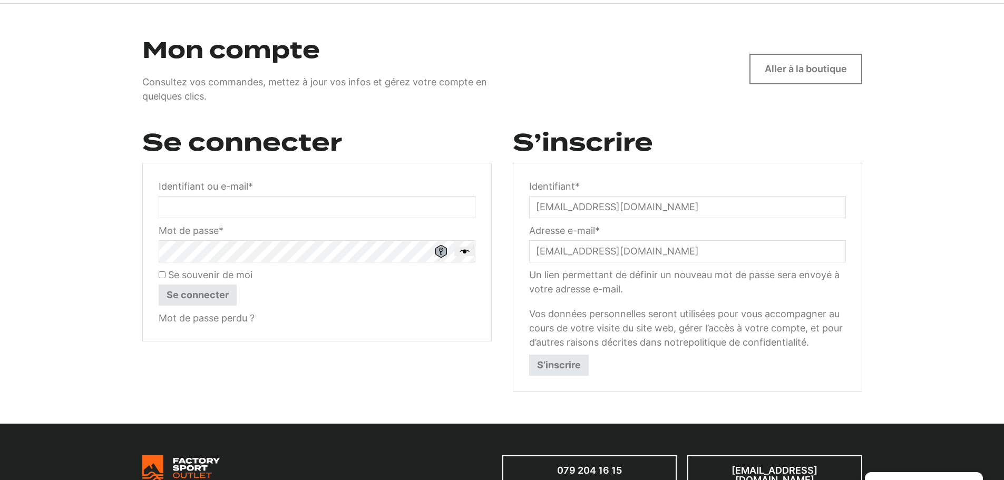
click at [577, 362] on button "S’inscrire" at bounding box center [559, 365] width 60 height 21
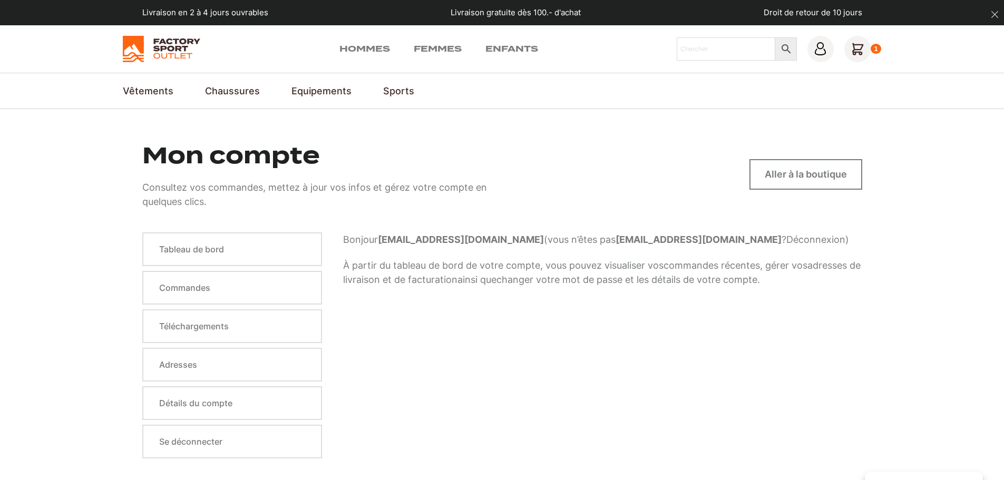
click at [855, 49] on icon at bounding box center [857, 48] width 11 height 11
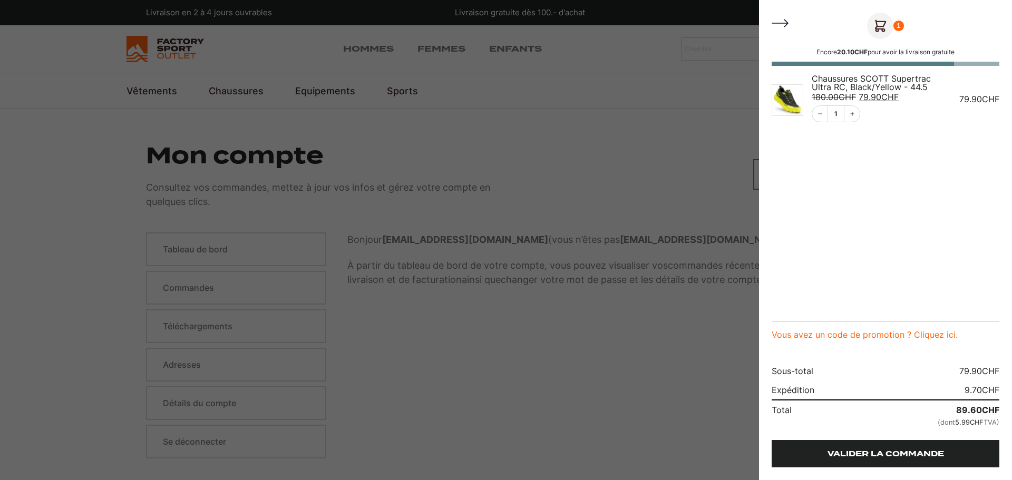
click at [883, 448] on link "Valider la commande" at bounding box center [885, 453] width 228 height 27
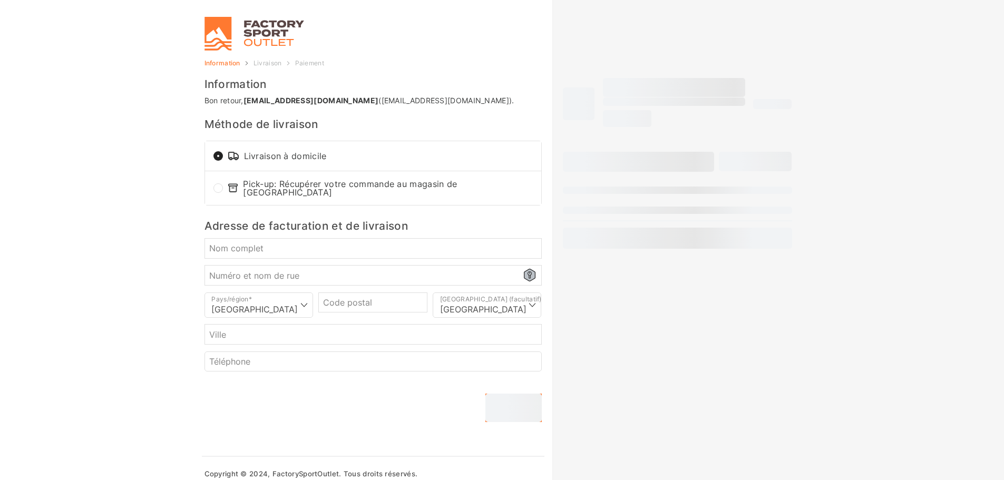
select select "NE"
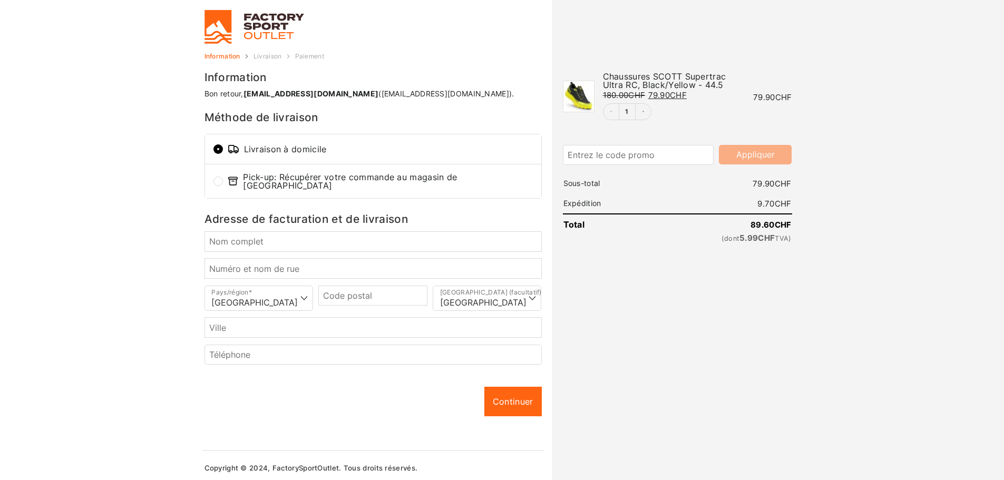
scroll to position [8, 0]
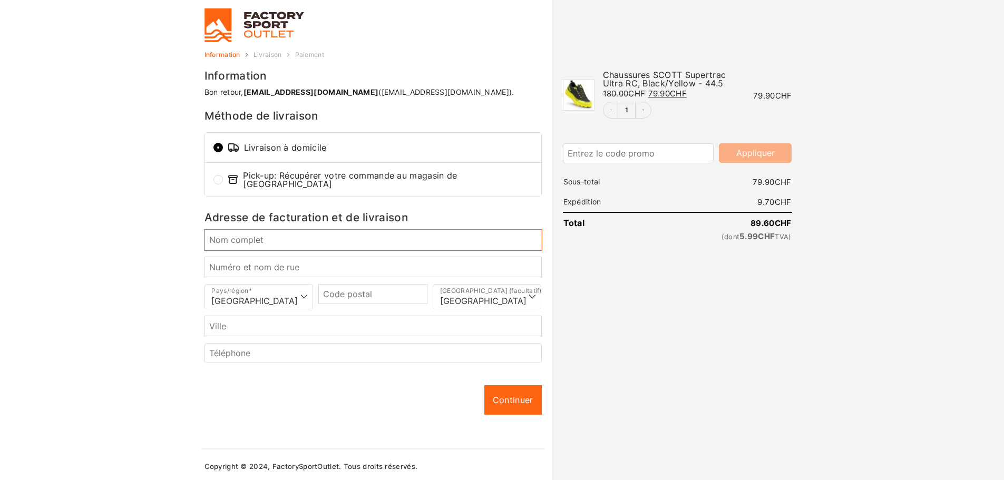
click at [343, 243] on input "Nom complet *" at bounding box center [372, 240] width 337 height 20
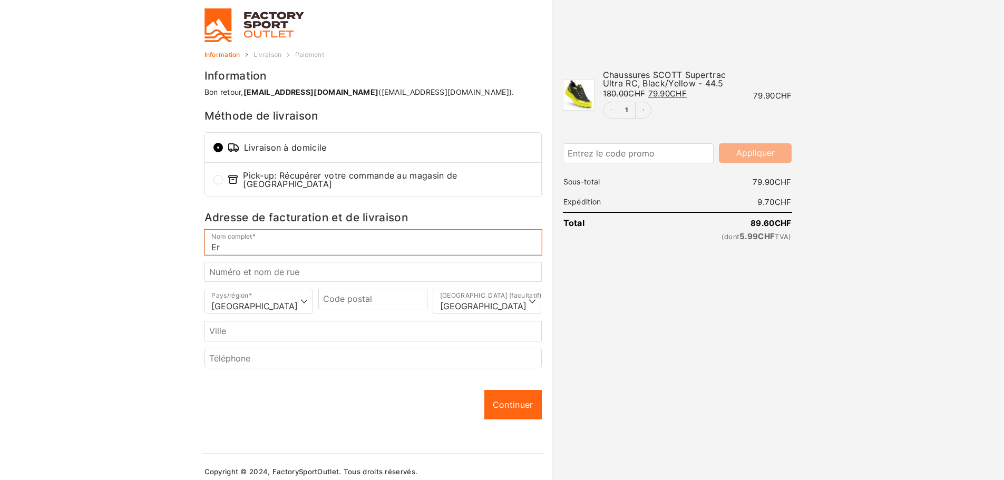
type input "E"
type input "[PERSON_NAME]"
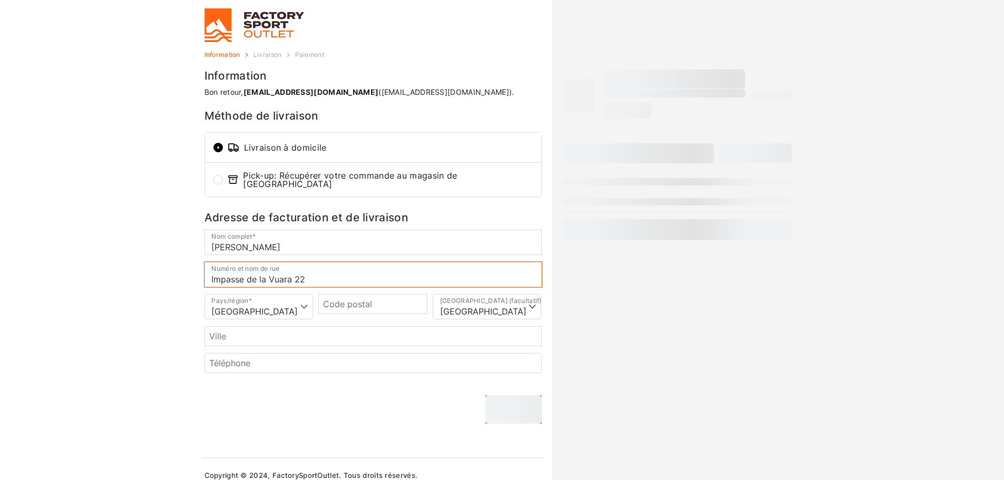
click at [282, 271] on input "Impasse de la Vuara 22" at bounding box center [372, 274] width 337 height 25
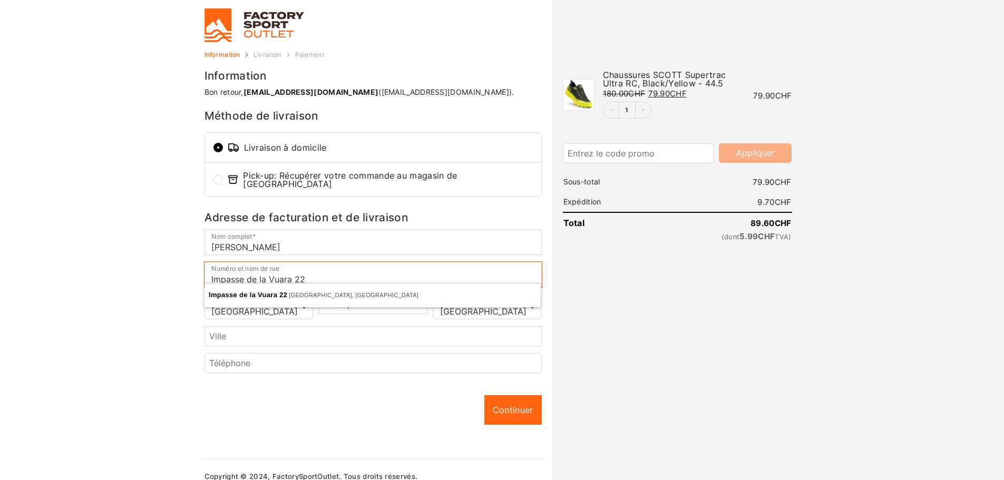
click at [208, 272] on input "Impasse de la Vuara 22" at bounding box center [372, 274] width 337 height 25
type input "Imp. de la Vuara 22"
type input "1625"
type input "Sâles"
select select "FR"
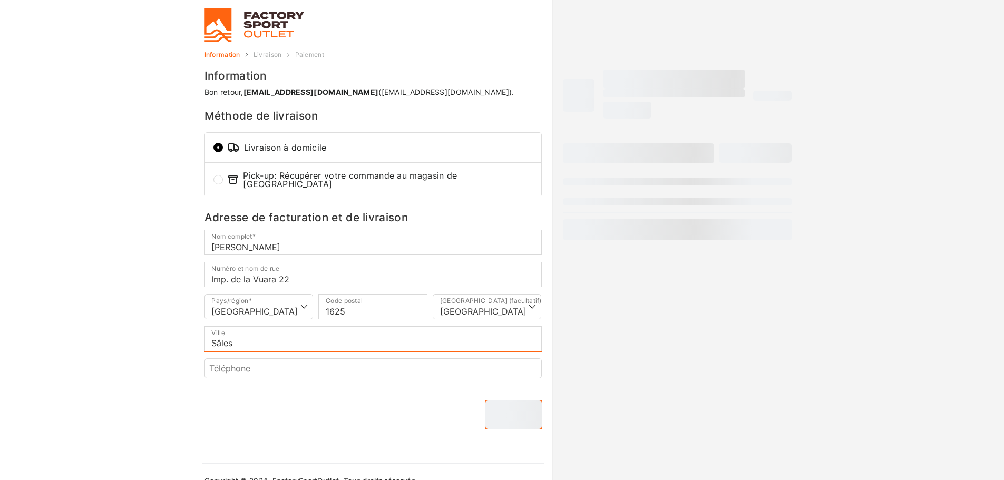
drag, startPoint x: 322, startPoint y: 337, endPoint x: 195, endPoint y: 341, distance: 126.5
click at [195, 341] on body "Gérer le consentement Pour offrir les meilleures expériences, nous utilisons de…" at bounding box center [502, 232] width 1004 height 480
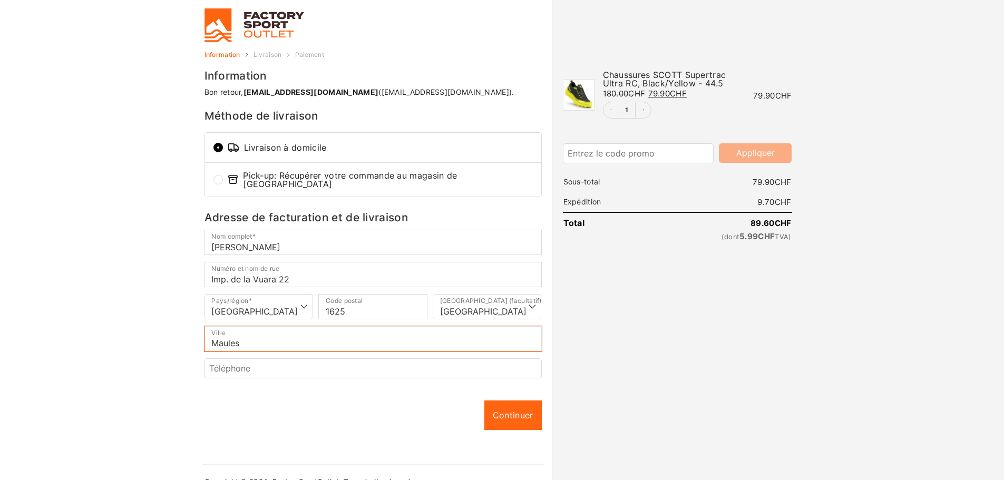
type input "Maules"
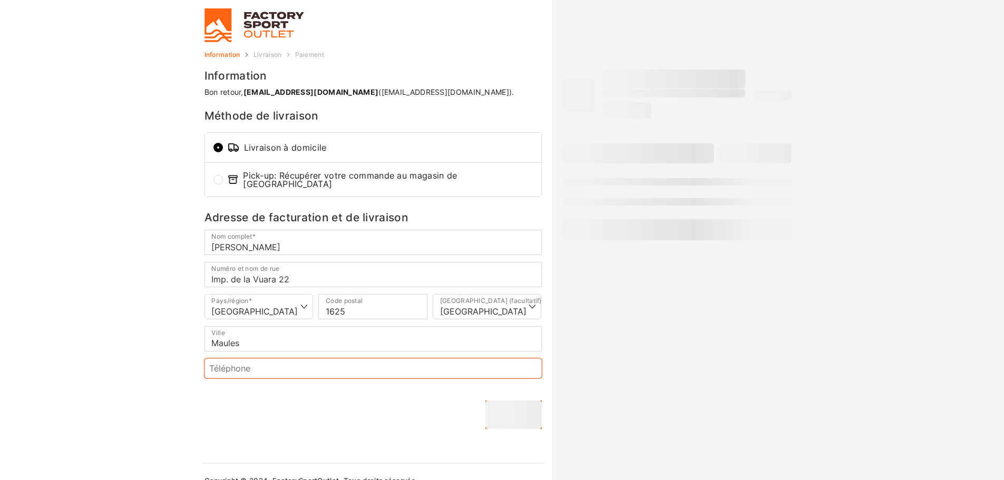
scroll to position [23, 0]
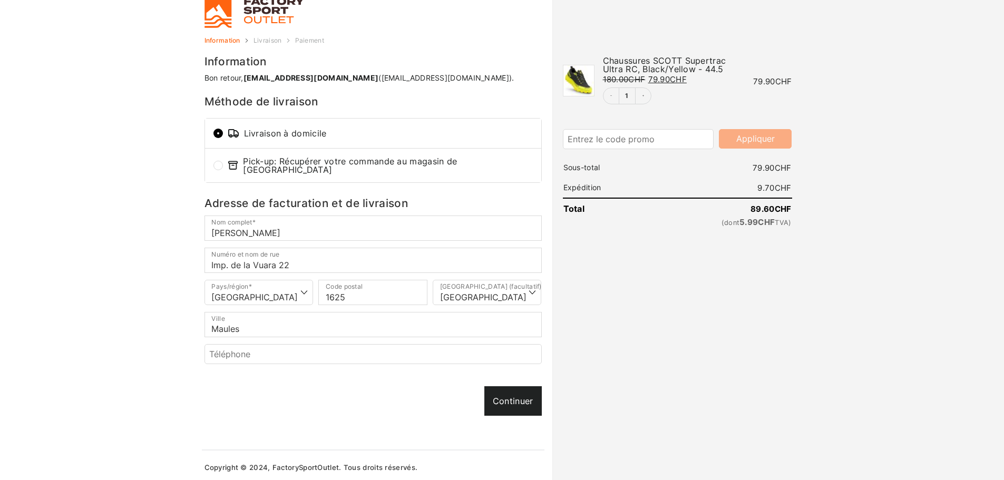
click at [511, 390] on div "Information Bon retour, erwangendre2@gmail.com (erwangendre2@gmail.com). Méthod…" at bounding box center [372, 252] width 337 height 393
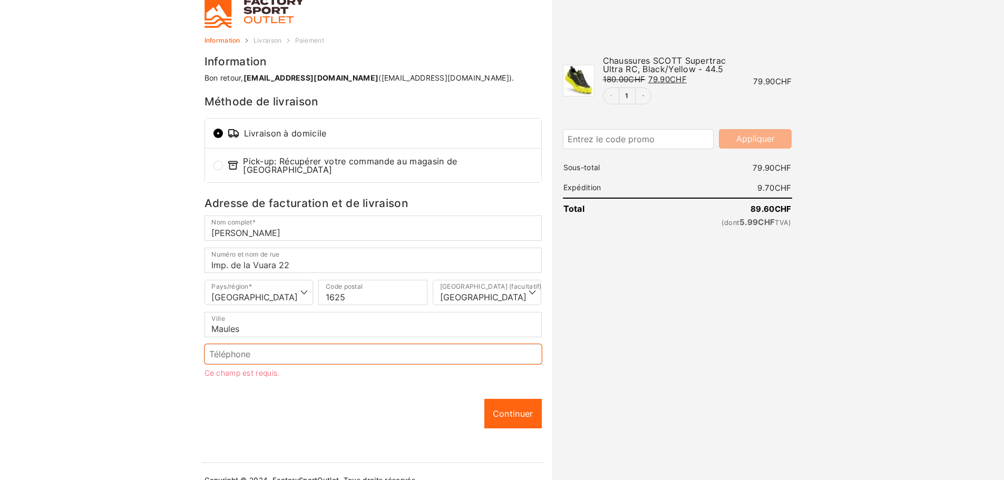
click at [304, 344] on input "Téléphone *" at bounding box center [372, 354] width 337 height 20
type input "+41 79 550 51 94"
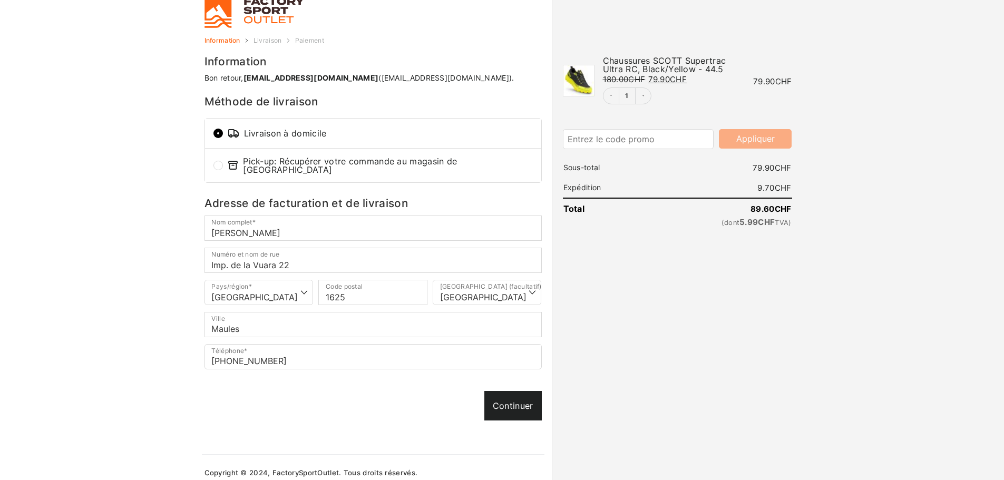
click at [532, 409] on div "Continuer Continuer" at bounding box center [372, 406] width 337 height 30
click at [511, 403] on link "Continuer" at bounding box center [512, 406] width 57 height 30
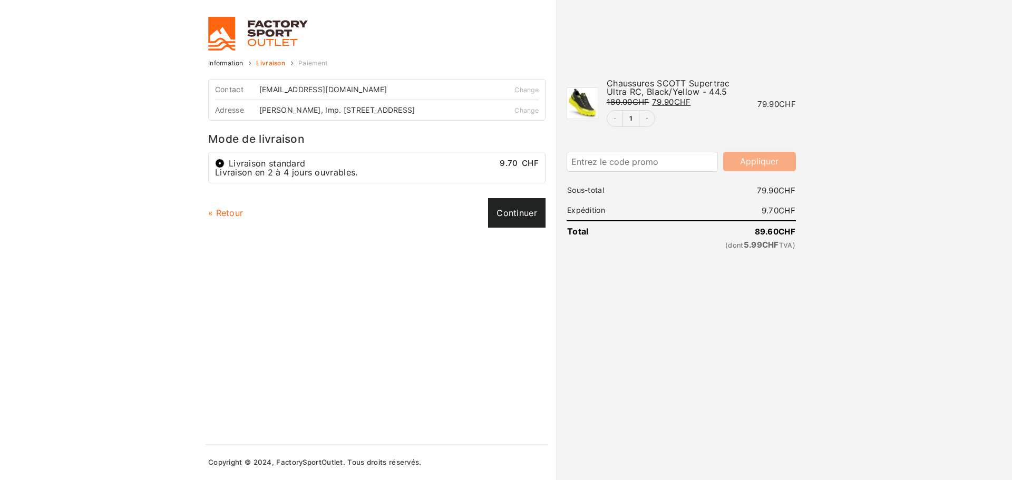
click at [520, 209] on link "Continuer" at bounding box center [516, 213] width 57 height 30
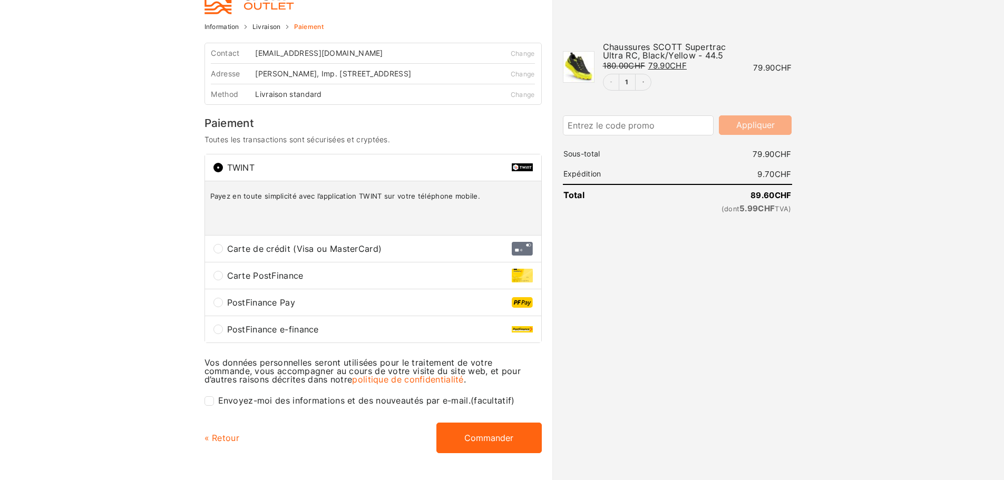
scroll to position [53, 0]
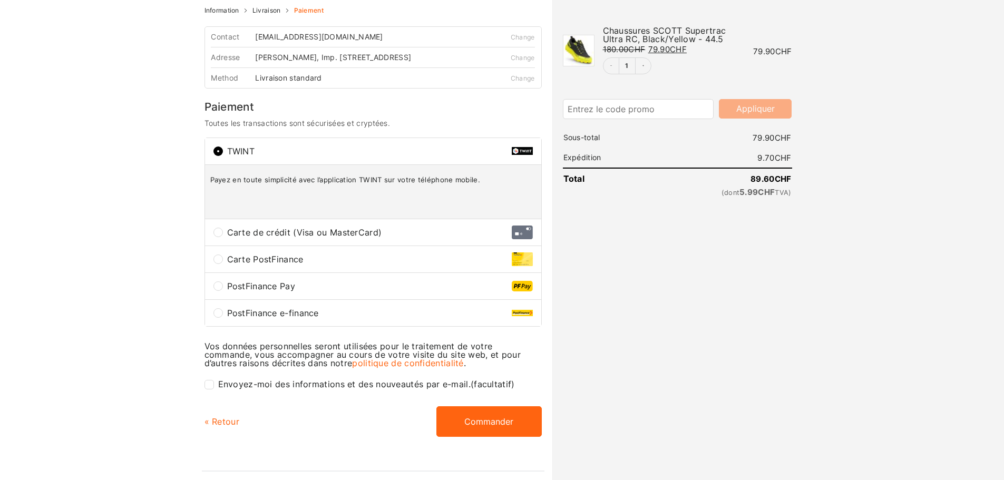
click at [252, 235] on span "Carte de crédit (Visa ou MasterCard)" at bounding box center [369, 232] width 285 height 8
click at [223, 235] on input "Carte de crédit (Visa ou MasterCard)" at bounding box center [217, 232] width 9 height 9
radio input "true"
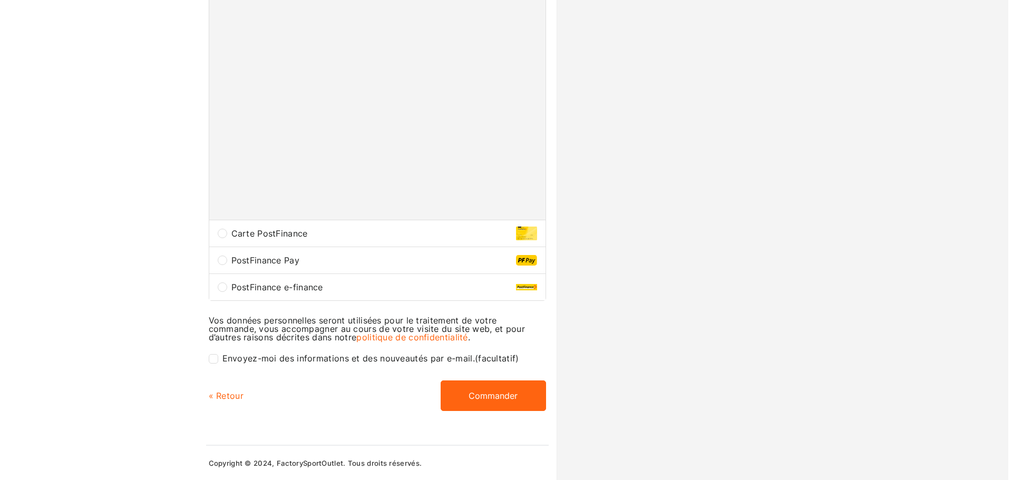
scroll to position [443, 0]
click at [209, 357] on input "Envoyez-moi des informations et des nouveautés par e-mail. (facultatif)" at bounding box center [208, 358] width 9 height 9
checkbox input "true"
click at [495, 398] on button "Commander" at bounding box center [488, 395] width 105 height 31
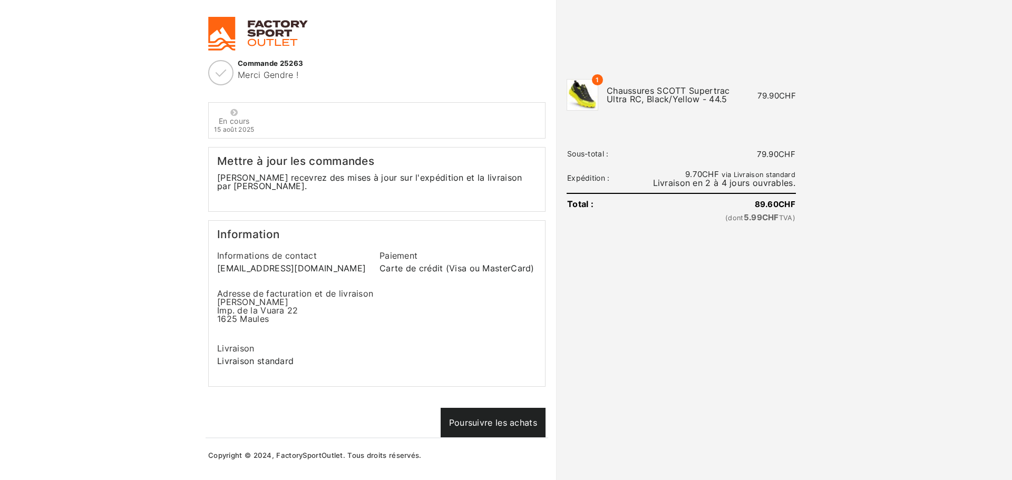
click at [485, 408] on link "Poursuivre les achats" at bounding box center [493, 423] width 105 height 30
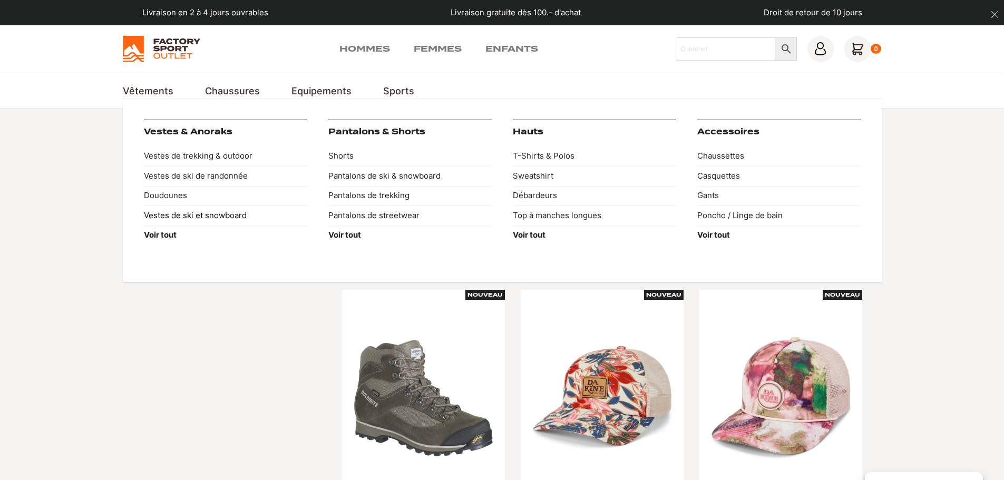
click at [175, 210] on link "Vestes de ski et snowboard" at bounding box center [225, 216] width 163 height 20
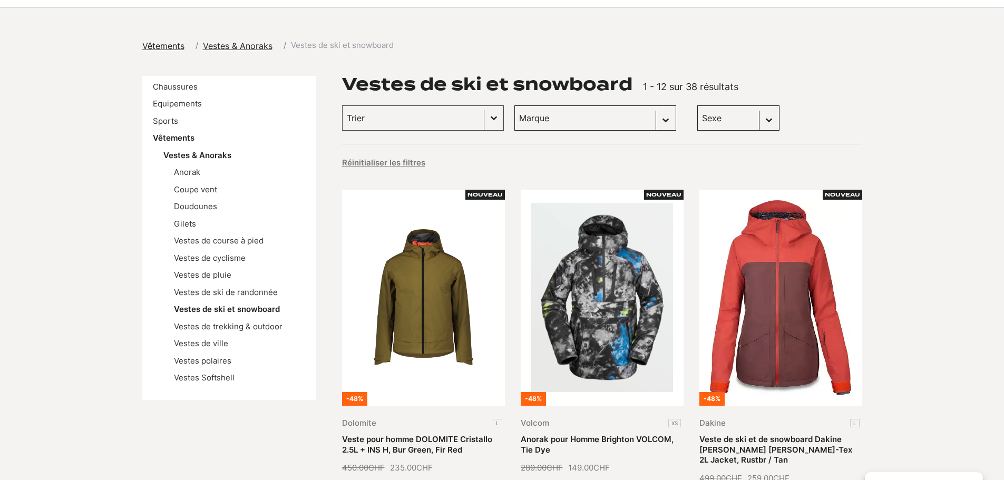
scroll to position [105, 0]
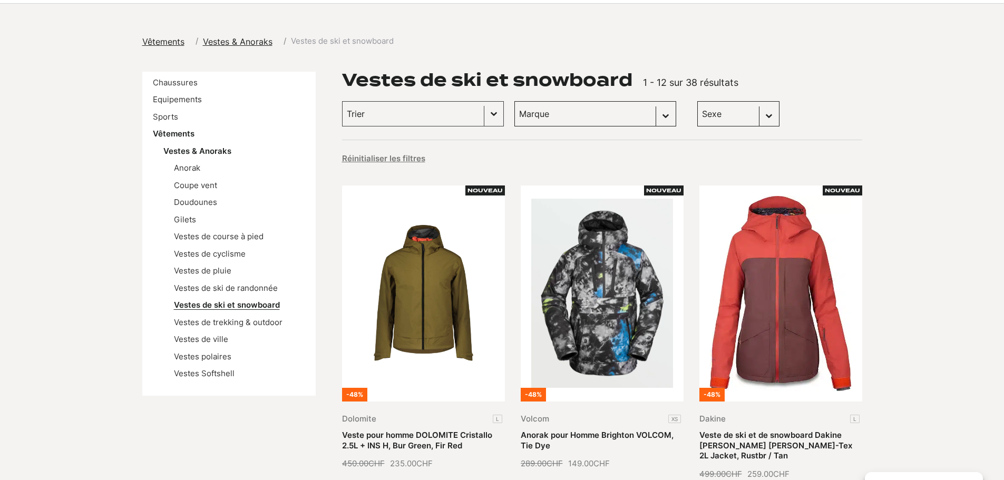
click at [243, 306] on link "Vestes de ski et snowboard" at bounding box center [227, 305] width 106 height 10
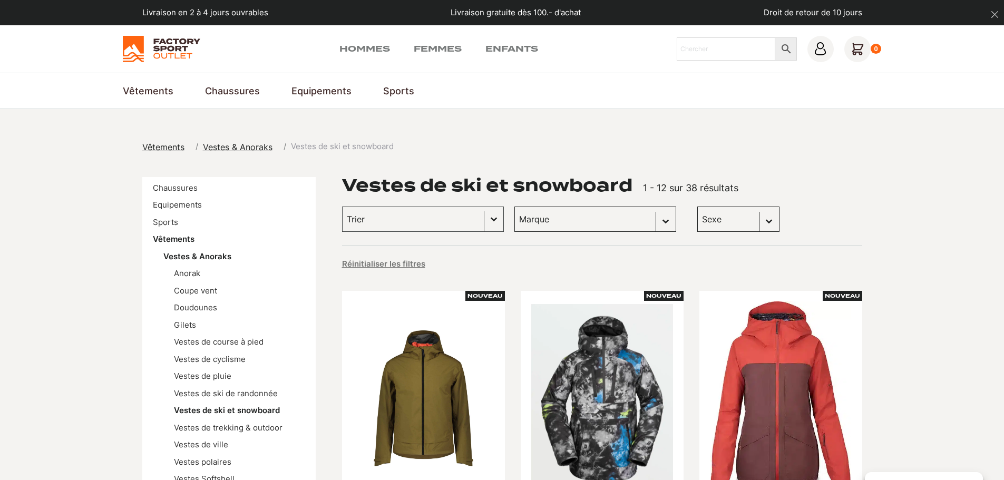
click at [434, 215] on input "Trier le contenu" at bounding box center [413, 219] width 133 height 14
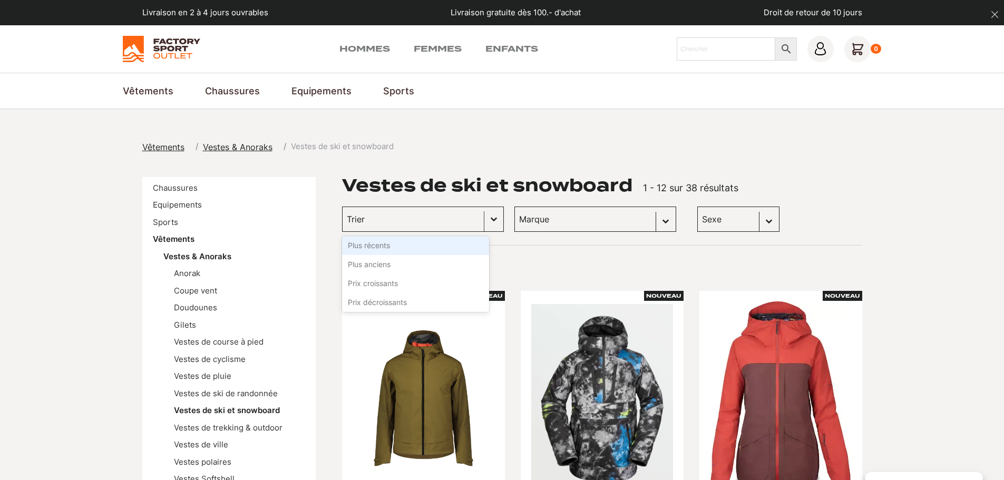
click at [484, 212] on button "Basculer la liste" at bounding box center [493, 219] width 19 height 24
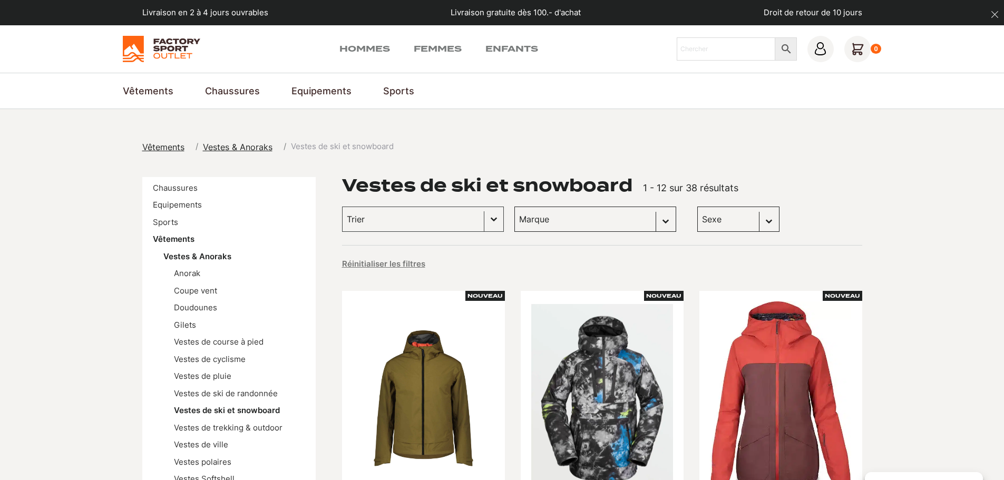
click at [608, 218] on select "[PERSON_NAME] (19) [PERSON_NAME] snowboards (7) Volcom (6) Columbia (4) Dakine …" at bounding box center [595, 219] width 162 height 25
click at [710, 221] on select "Sexe Hommes (22) Femmes (16)" at bounding box center [738, 219] width 82 height 25
select select "hommes"
click at [697, 207] on select "Sexe Hommes (22) Femmes (16)" at bounding box center [738, 219] width 82 height 25
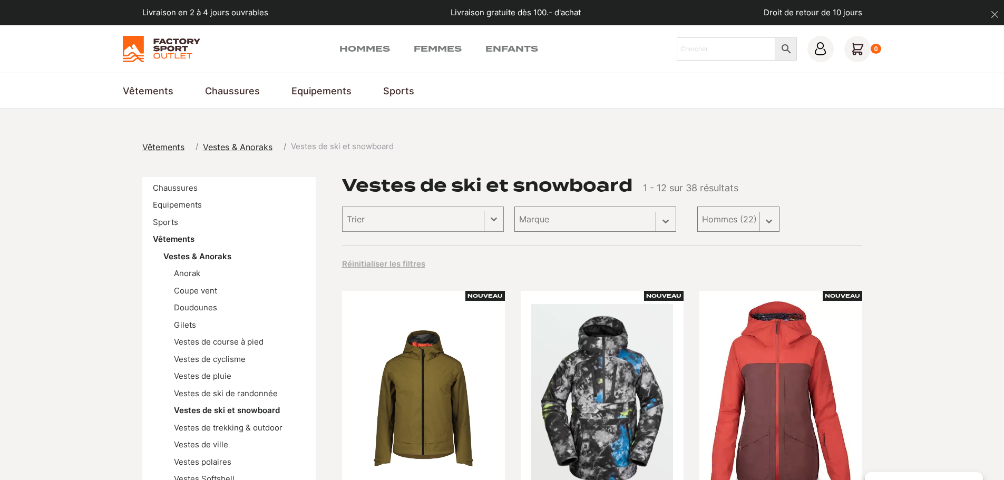
select select "hommes"
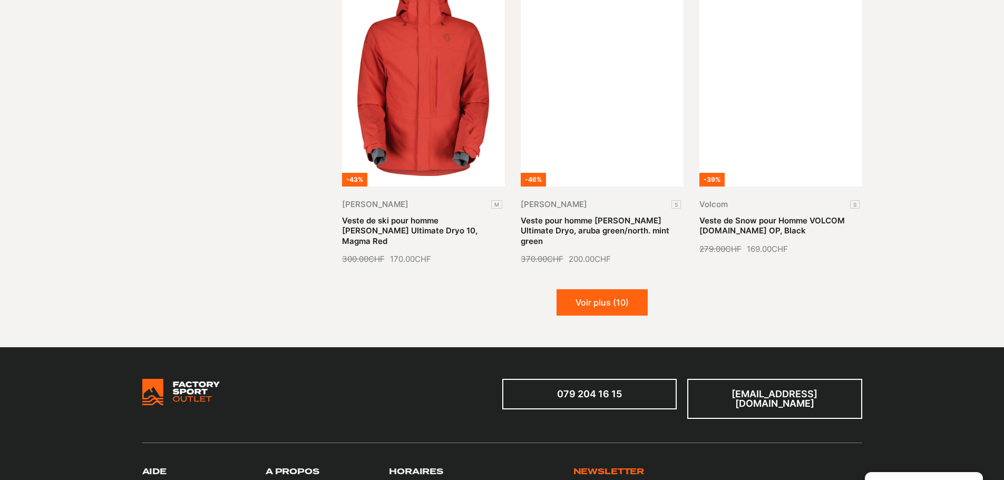
scroll to position [1265, 0]
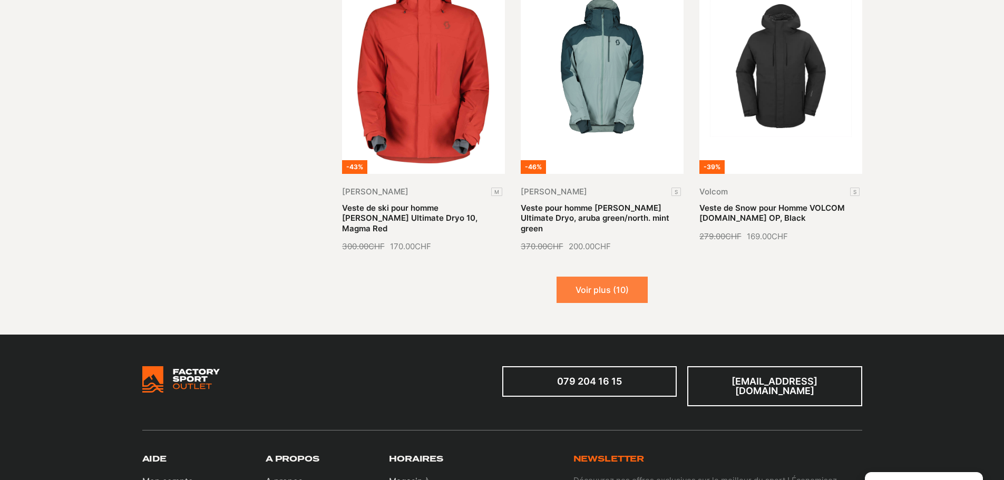
click at [583, 277] on button "Voir plus (10)" at bounding box center [601, 290] width 91 height 26
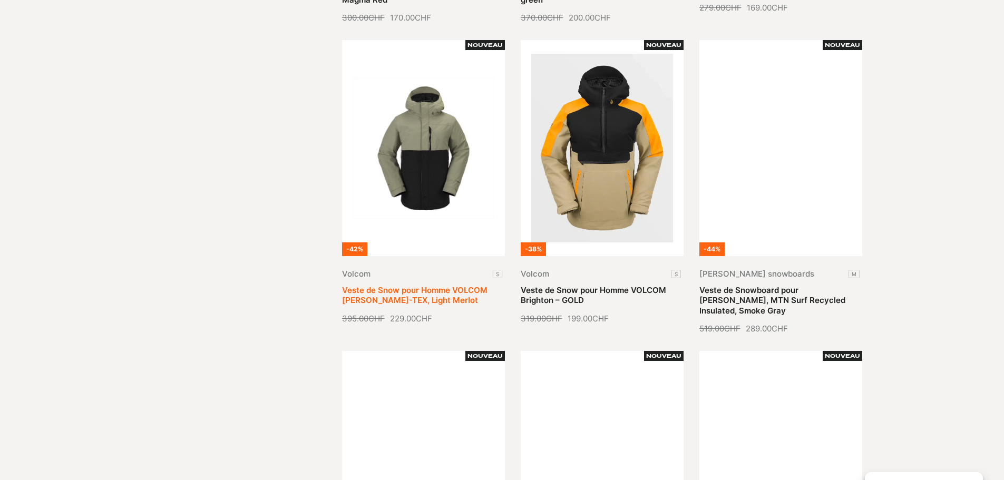
scroll to position [1475, 0]
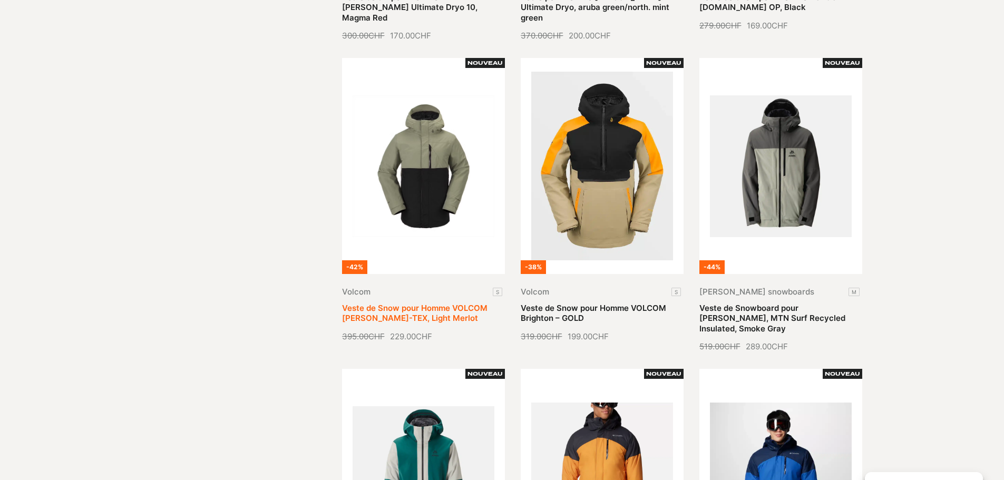
click at [432, 303] on link "Veste de Snow pour Homme VOLCOM [PERSON_NAME]-TEX, Light Merlot" at bounding box center [414, 313] width 145 height 21
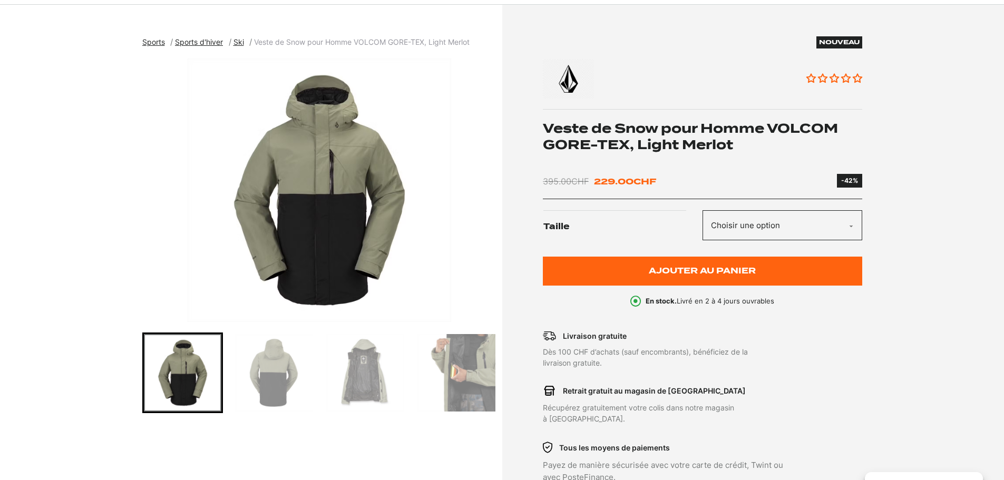
scroll to position [105, 0]
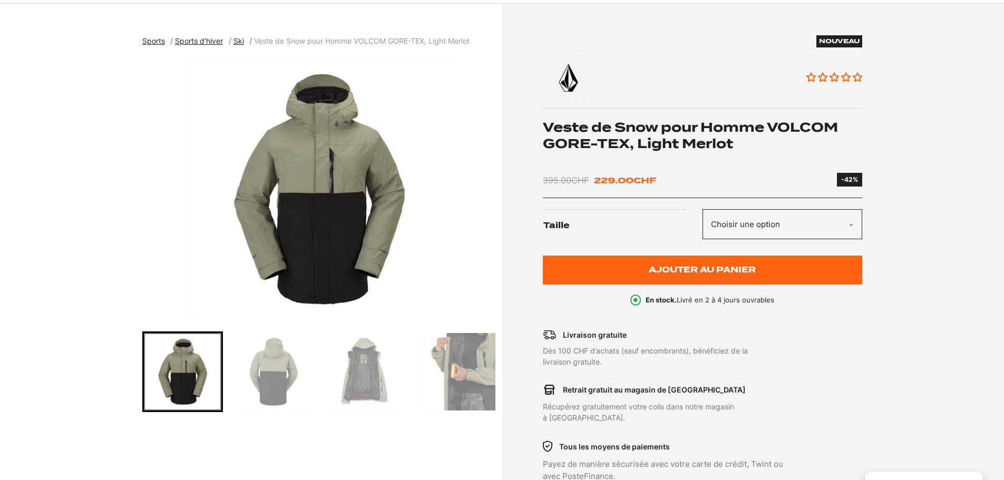
click at [436, 194] on img "1 of 5" at bounding box center [319, 188] width 355 height 263
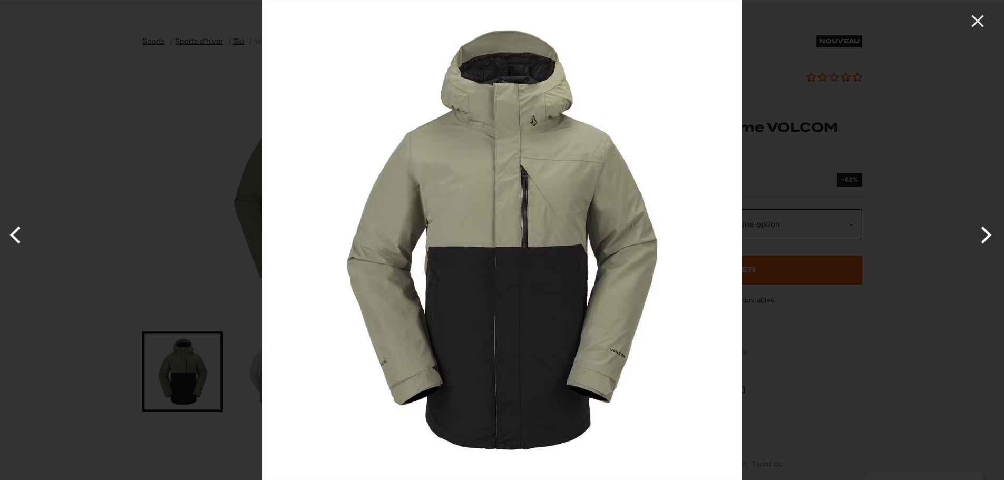
click at [989, 237] on button "Next" at bounding box center [984, 235] width 40 height 53
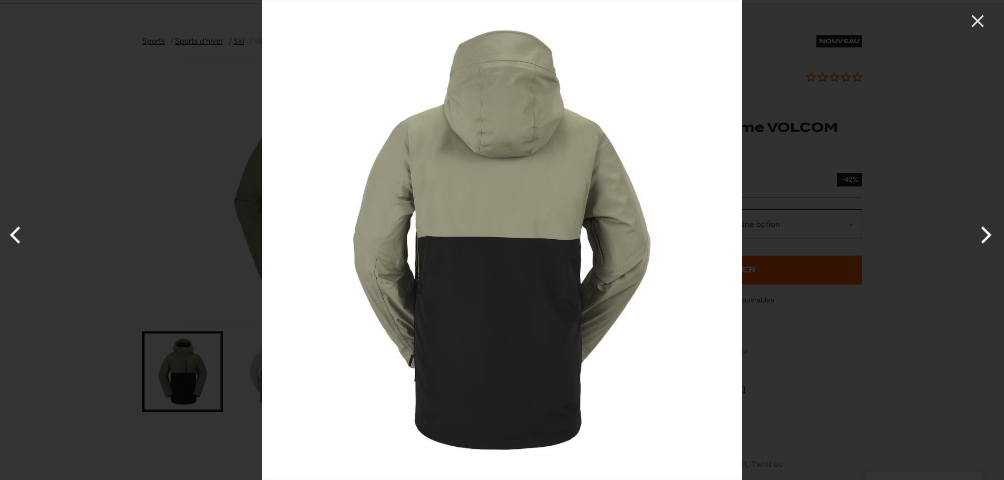
click at [989, 237] on button "Next" at bounding box center [984, 235] width 40 height 53
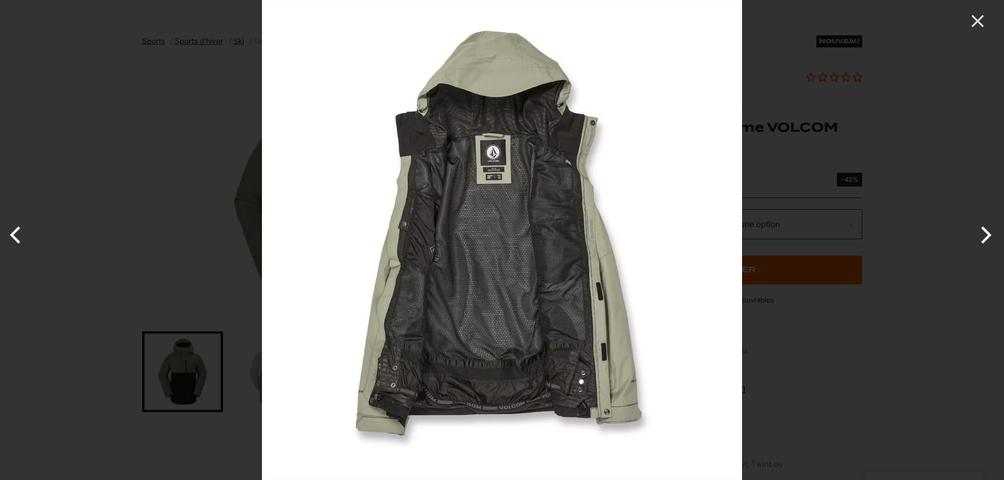
click at [989, 237] on button "Next" at bounding box center [984, 235] width 40 height 53
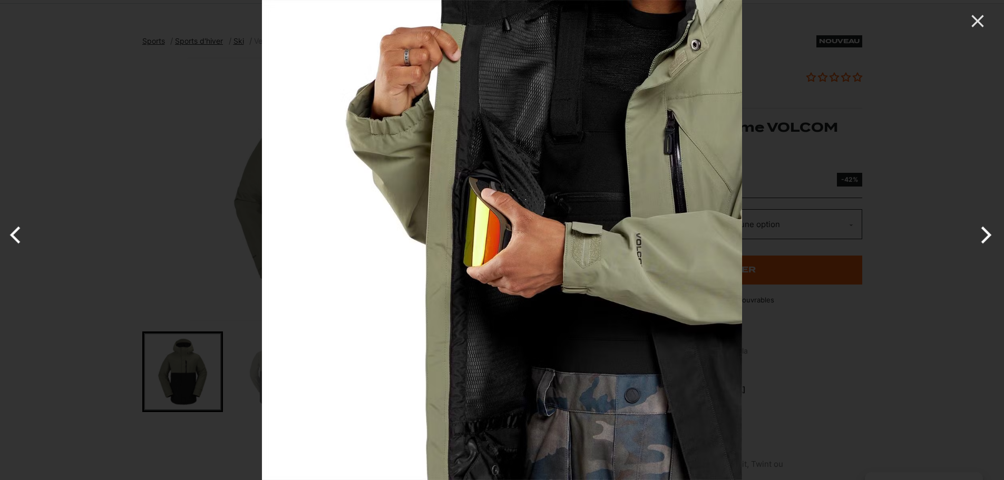
click at [989, 237] on button "Next" at bounding box center [984, 235] width 40 height 53
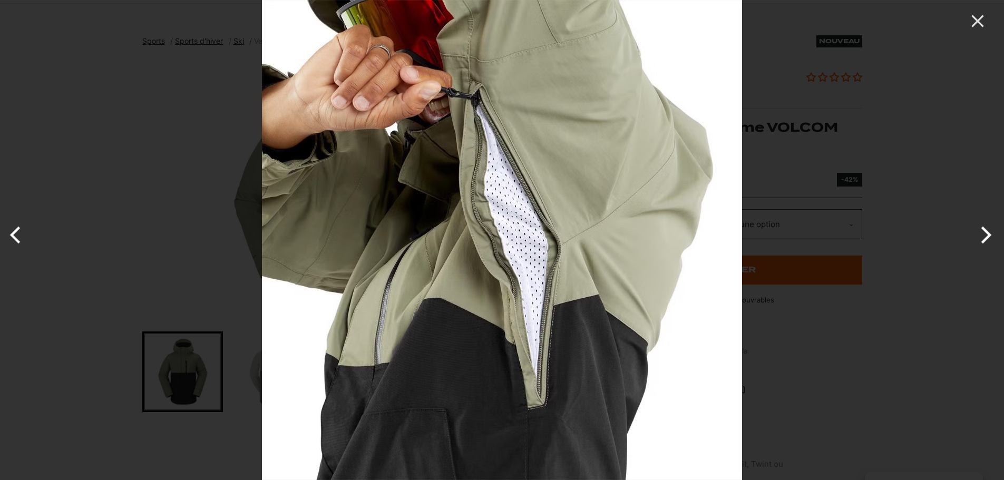
click at [989, 237] on button "Next" at bounding box center [984, 235] width 40 height 53
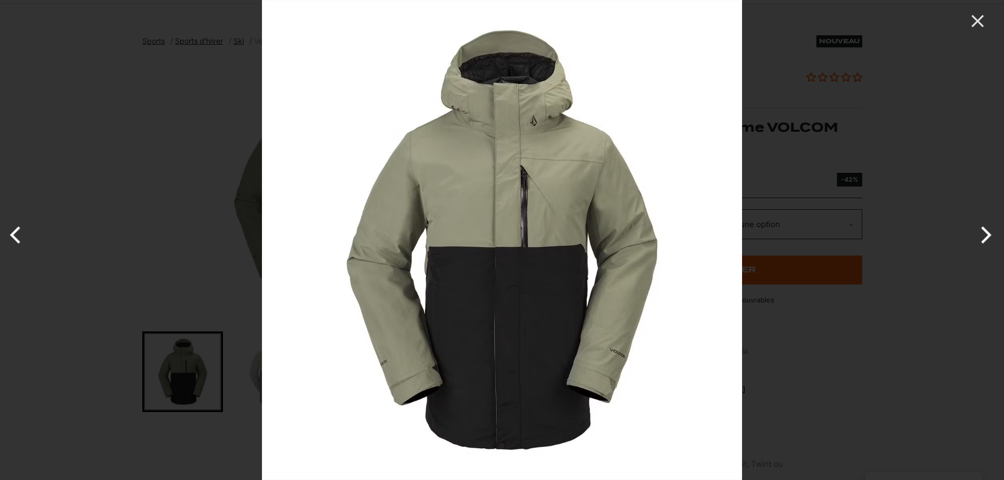
click at [989, 237] on button "Next" at bounding box center [984, 235] width 40 height 53
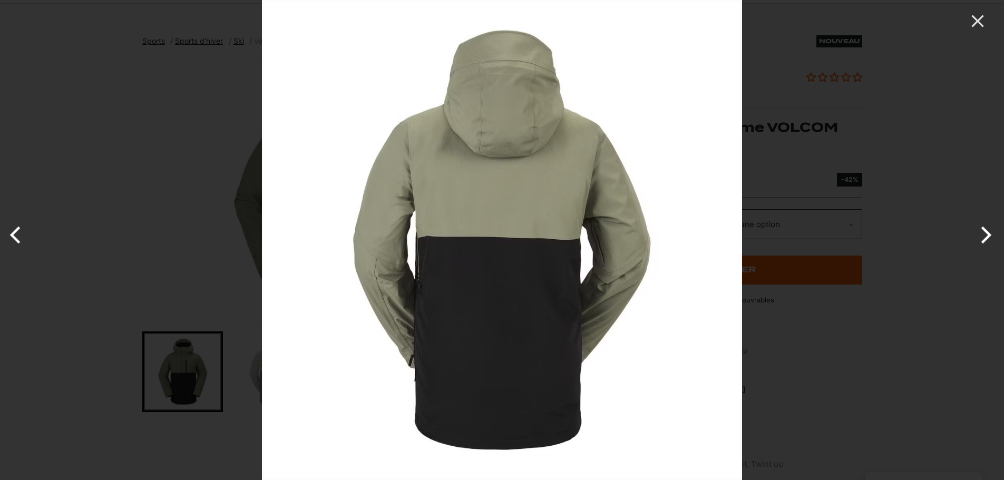
click at [989, 237] on button "Next" at bounding box center [984, 235] width 40 height 53
